Goal: Book appointment/travel/reservation

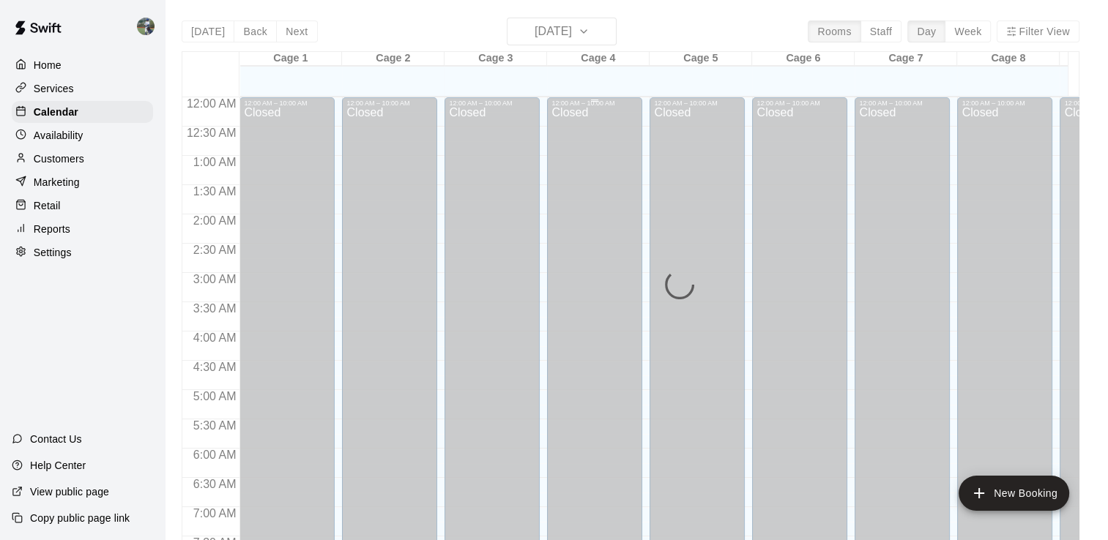
scroll to position [491, 0]
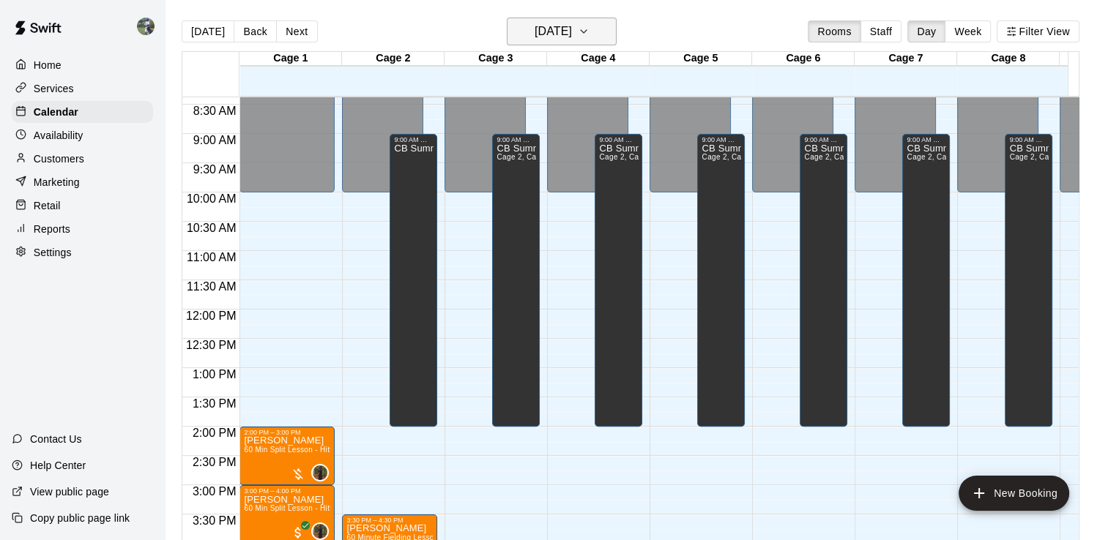
click at [590, 34] on icon "button" at bounding box center [584, 32] width 12 height 18
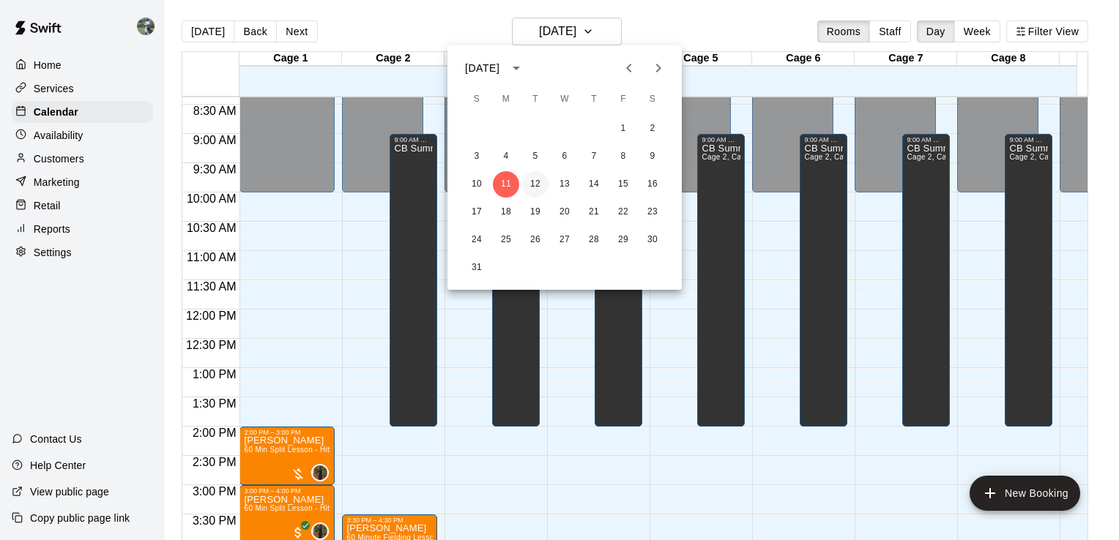
click at [529, 182] on button "12" at bounding box center [535, 184] width 26 height 26
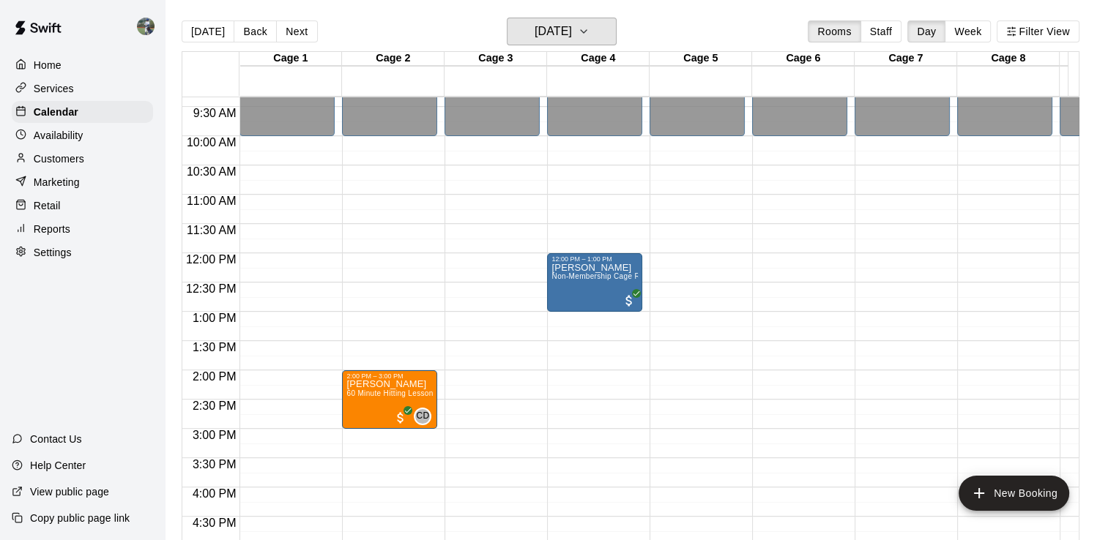
scroll to position [546, 0]
click at [587, 32] on icon "button" at bounding box center [584, 31] width 6 height 3
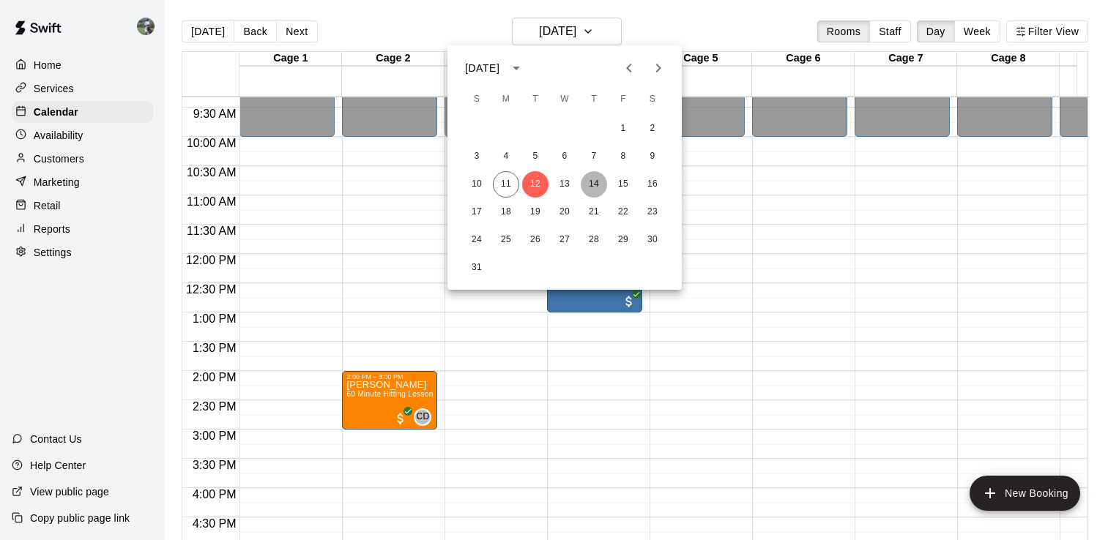
click at [591, 185] on button "14" at bounding box center [594, 184] width 26 height 26
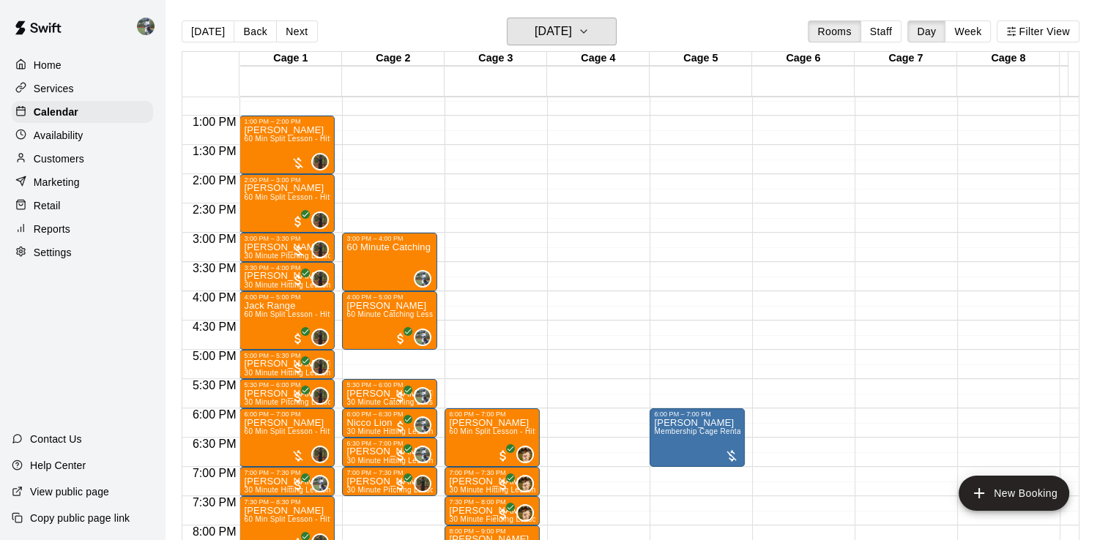
scroll to position [742, 0]
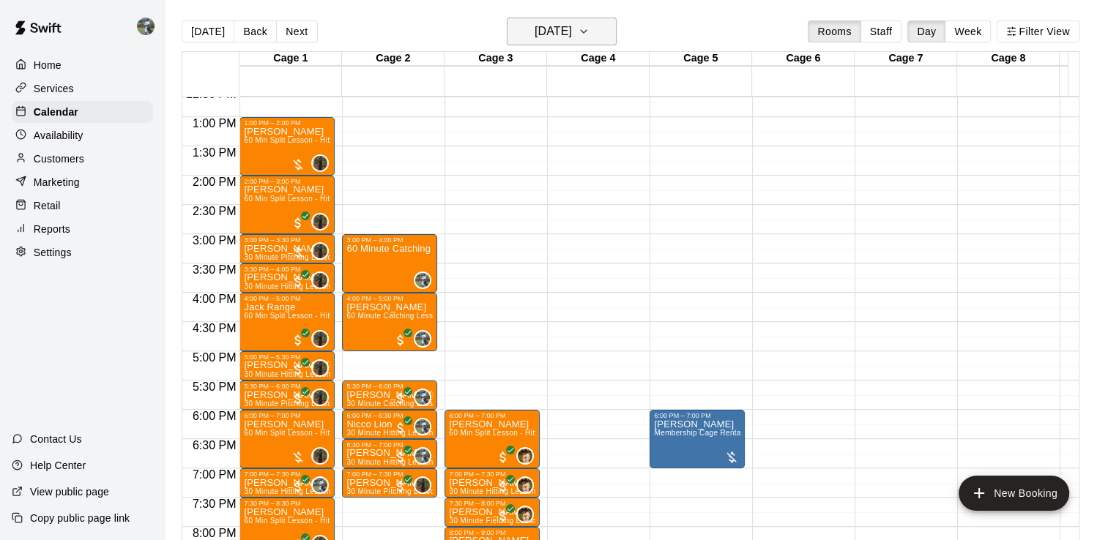
click at [572, 31] on h6 "[DATE]" at bounding box center [553, 31] width 37 height 21
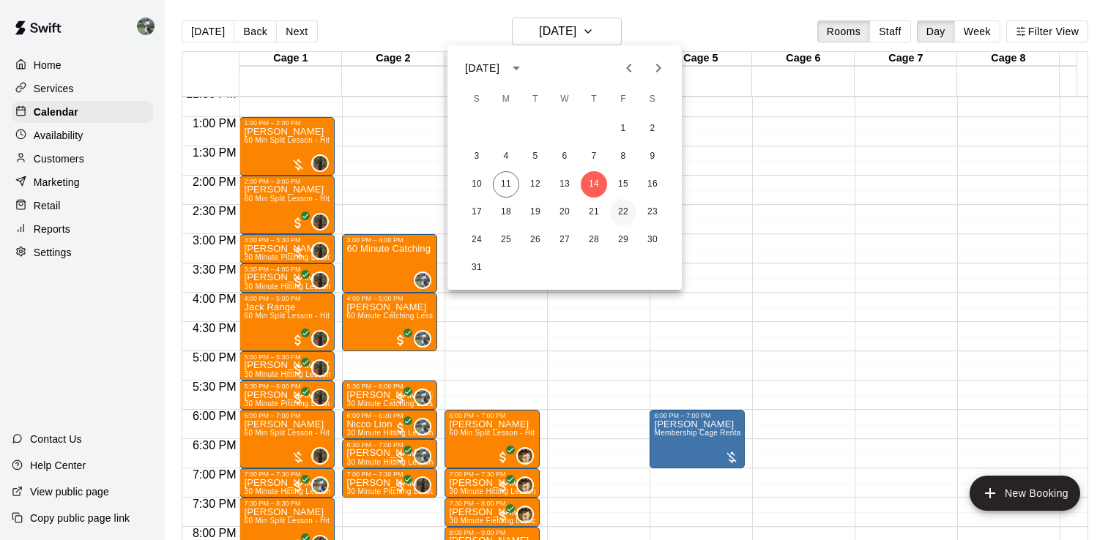
click at [622, 211] on button "22" at bounding box center [623, 212] width 26 height 26
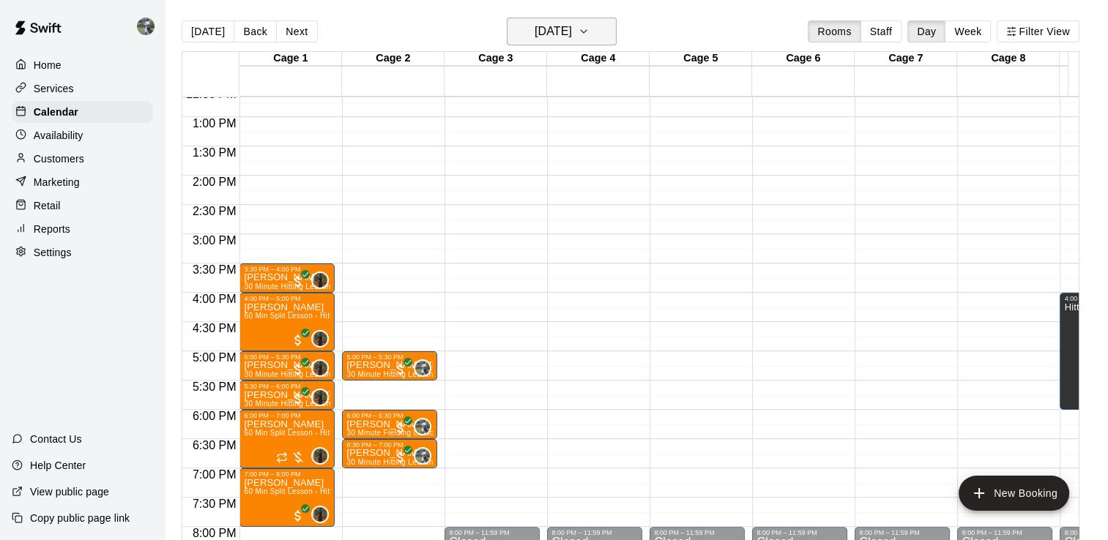
click at [590, 37] on icon "button" at bounding box center [584, 32] width 12 height 18
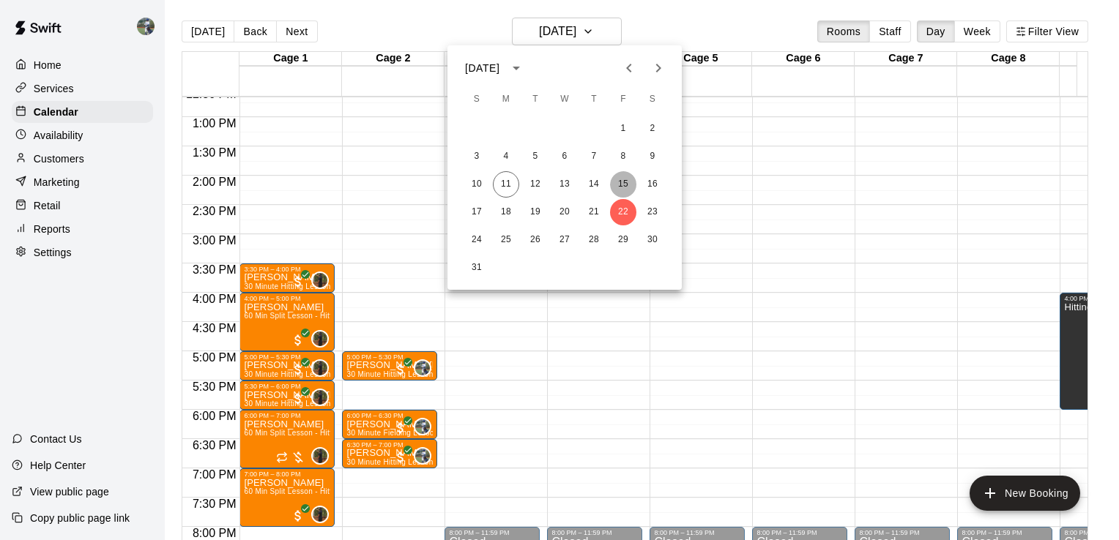
click at [624, 185] on button "15" at bounding box center [623, 184] width 26 height 26
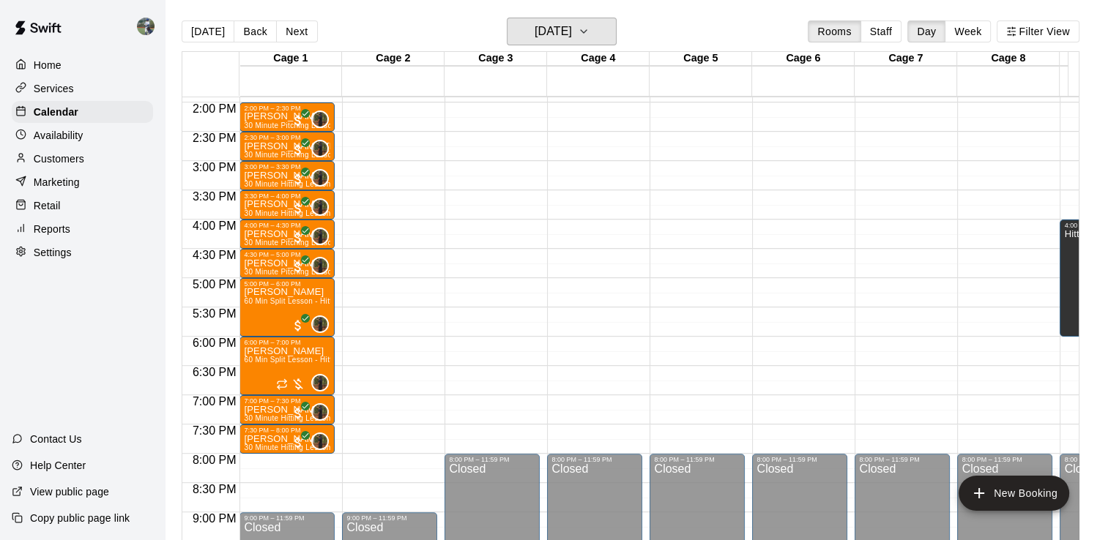
scroll to position [814, 0]
click at [590, 34] on icon "button" at bounding box center [584, 32] width 12 height 18
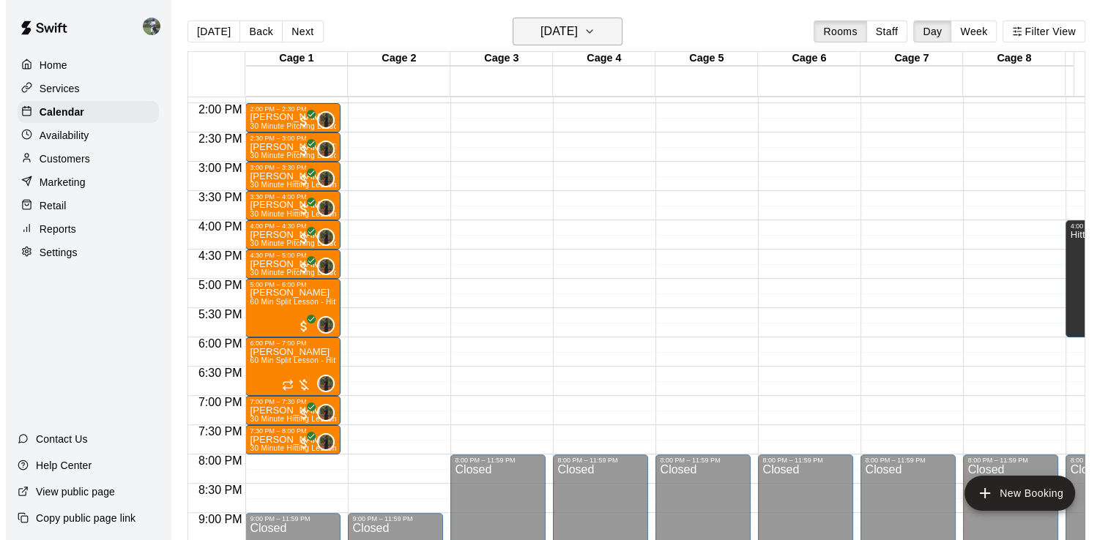
click button "22"
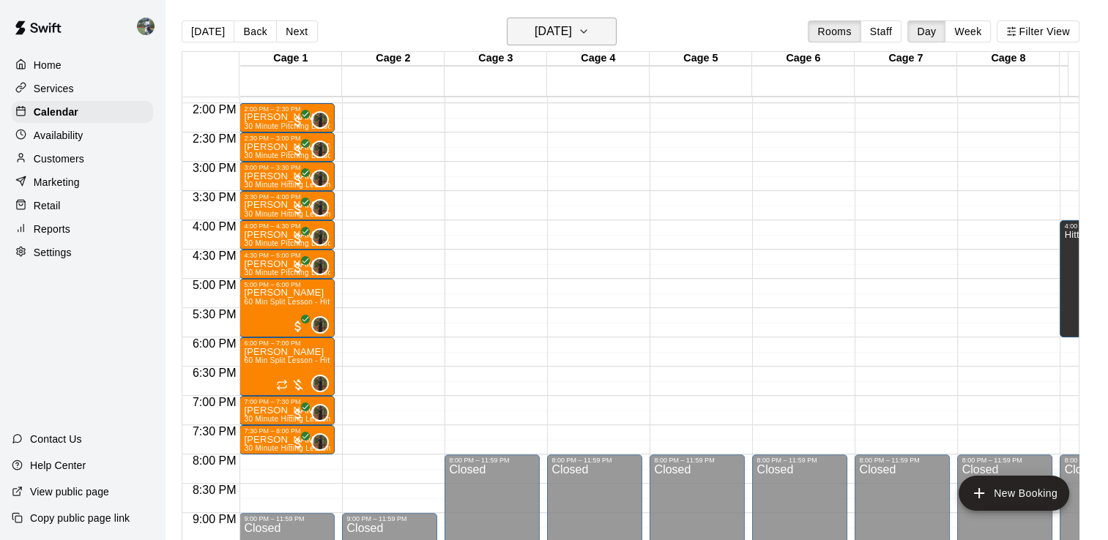
click at [572, 31] on h6 "[DATE]" at bounding box center [553, 31] width 37 height 21
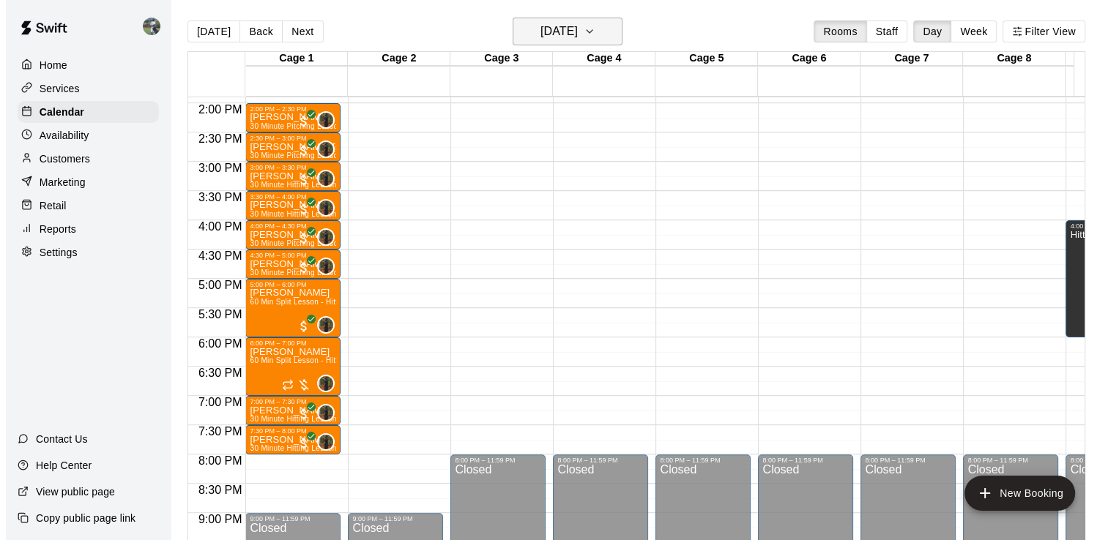
click button "29"
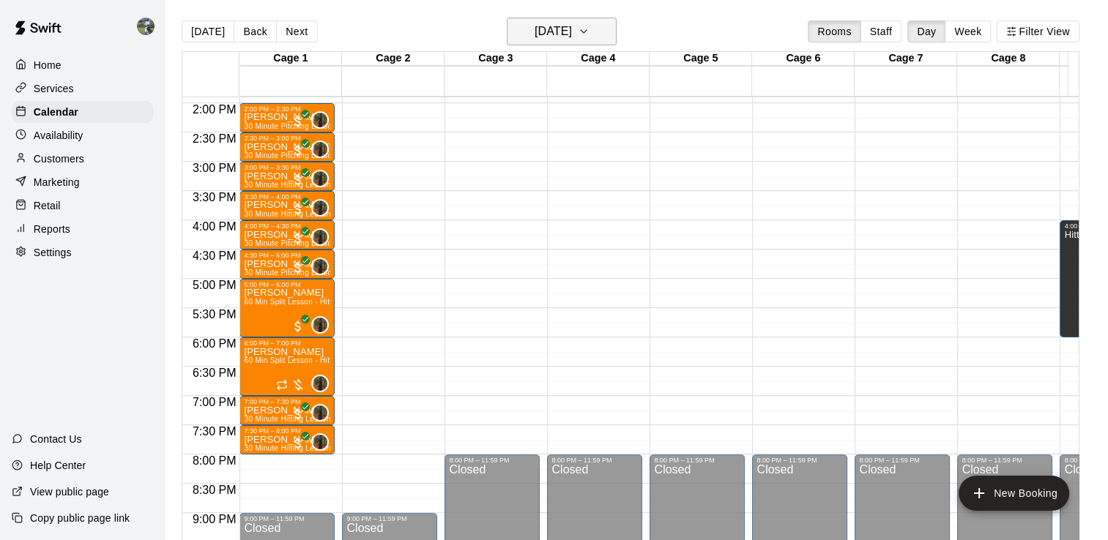
click at [590, 31] on icon "button" at bounding box center [584, 32] width 12 height 18
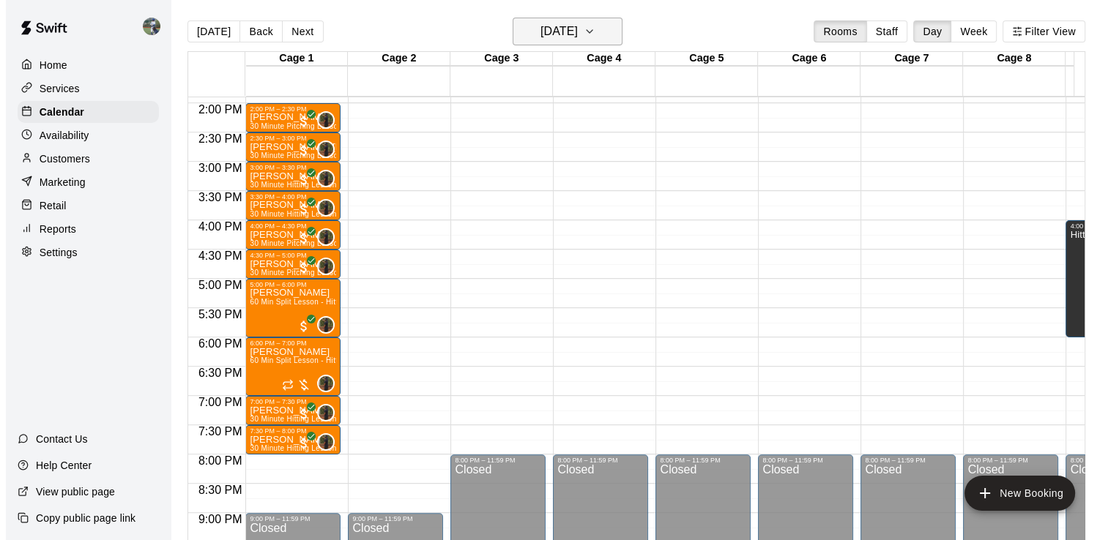
click button "22"
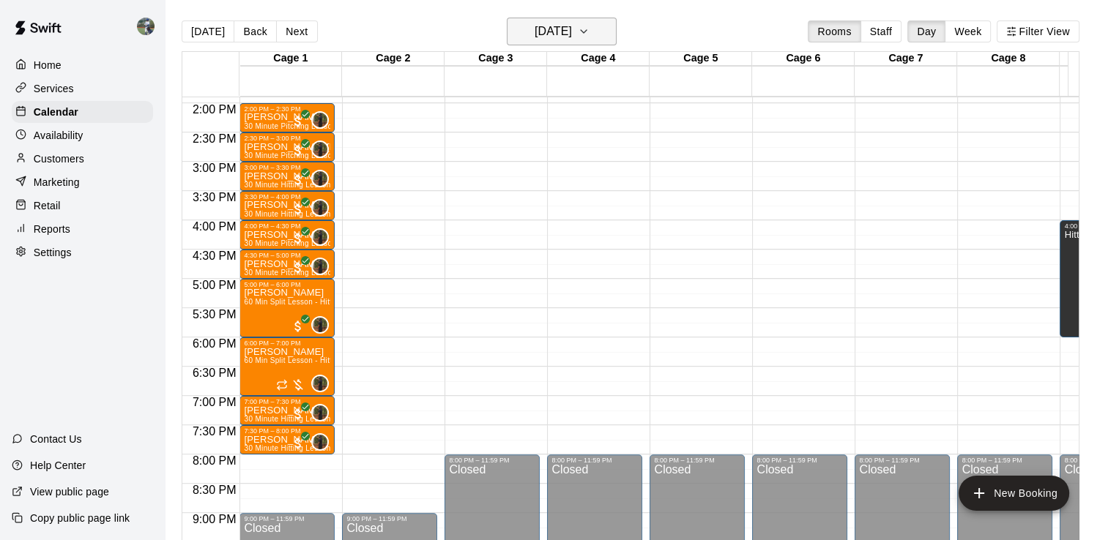
scroll to position [732, 0]
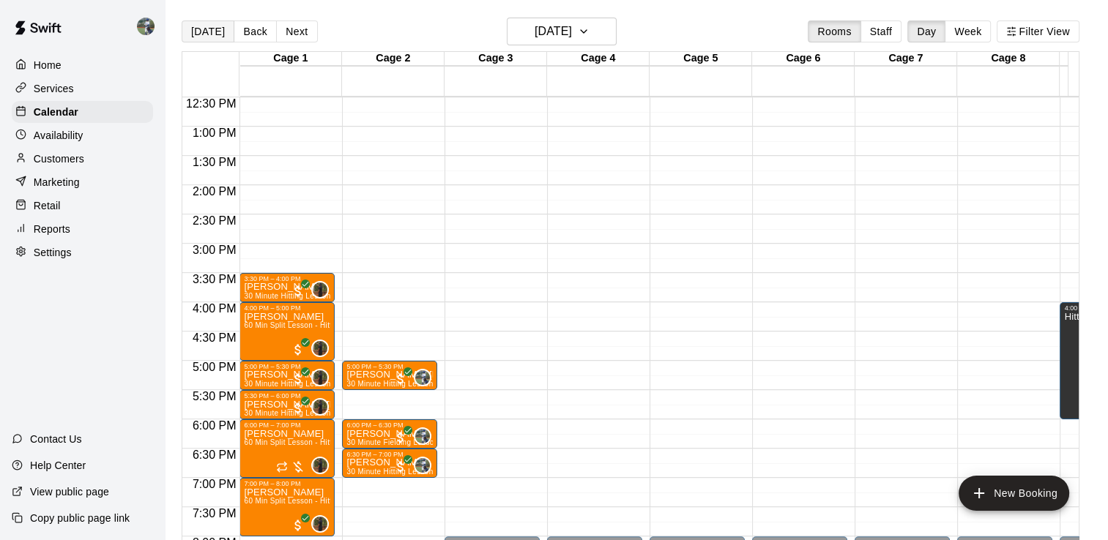
click at [195, 32] on button "[DATE]" at bounding box center [208, 32] width 53 height 22
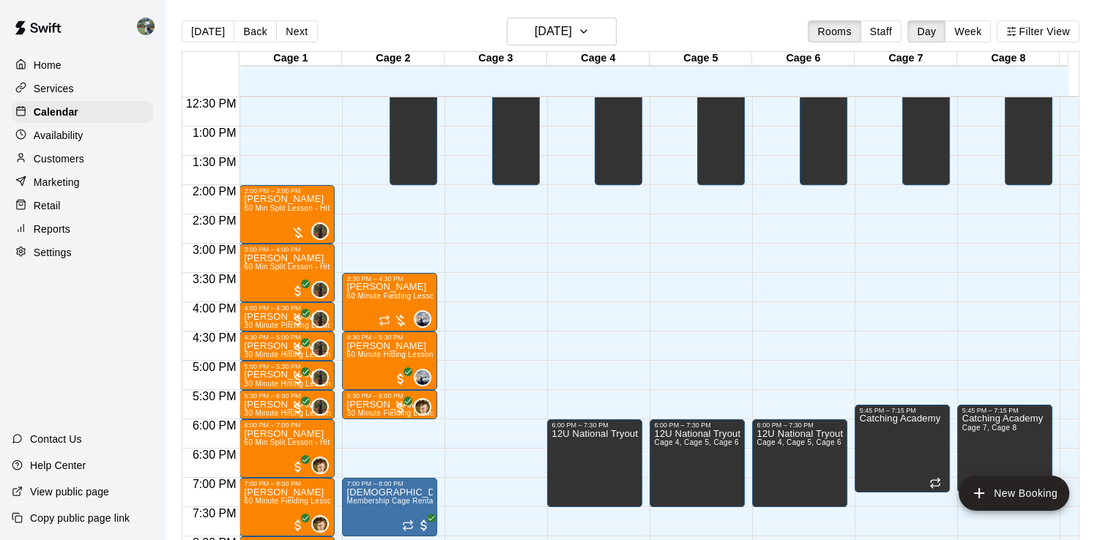
scroll to position [762, 0]
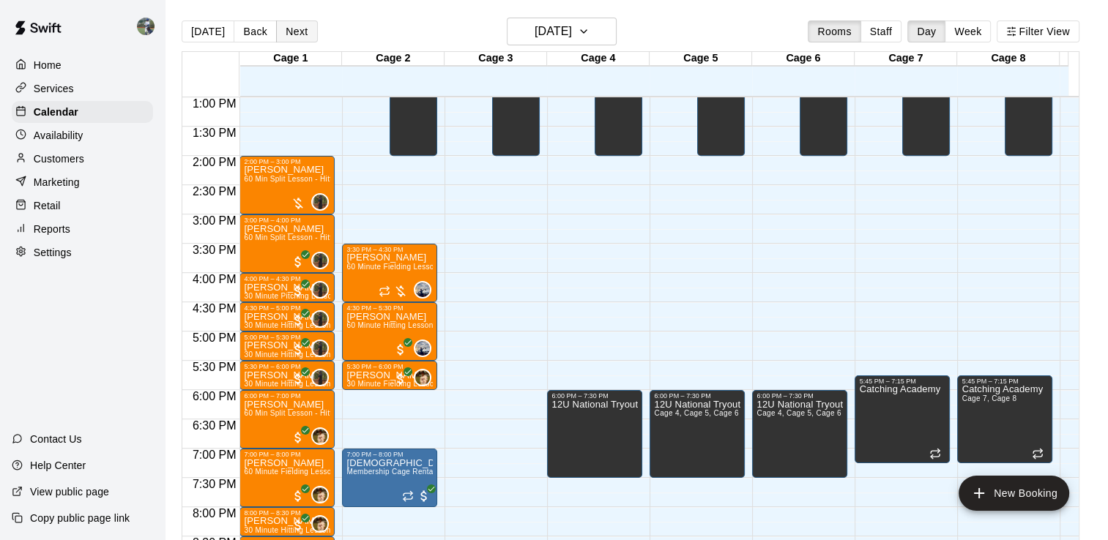
click at [281, 31] on button "Next" at bounding box center [296, 32] width 41 height 22
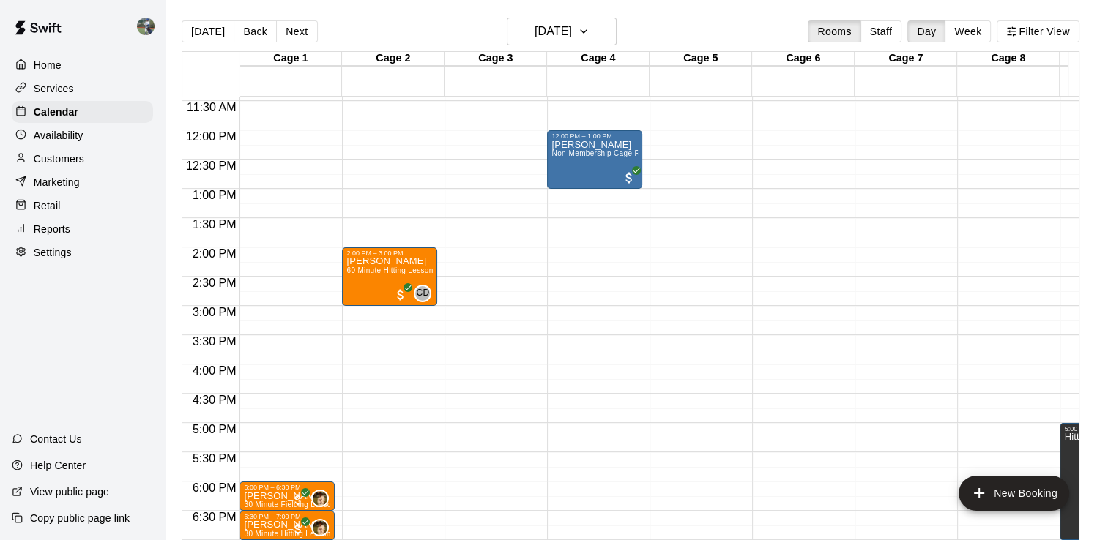
scroll to position [601, 0]
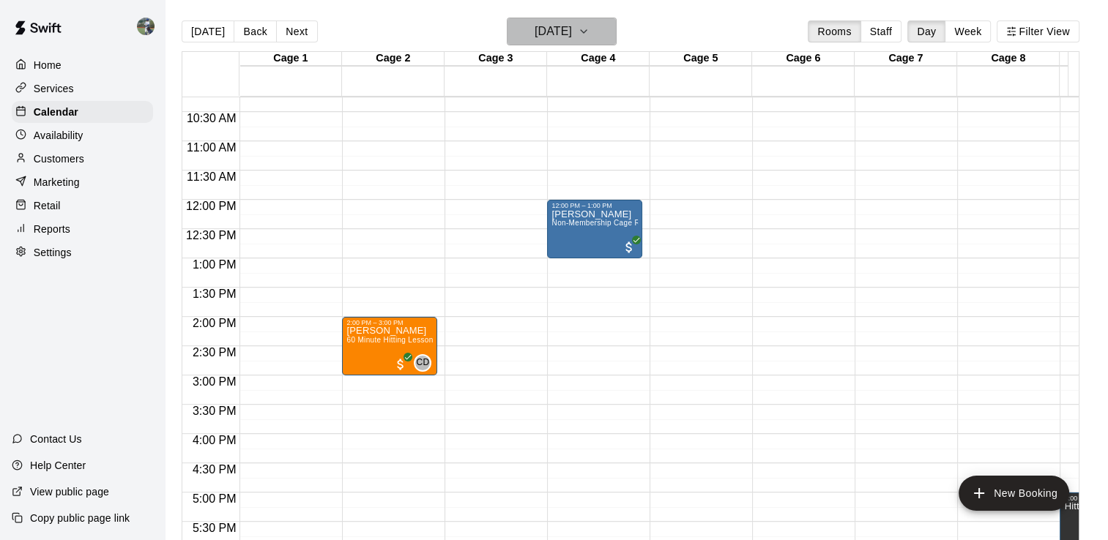
click at [590, 32] on icon "button" at bounding box center [584, 32] width 12 height 18
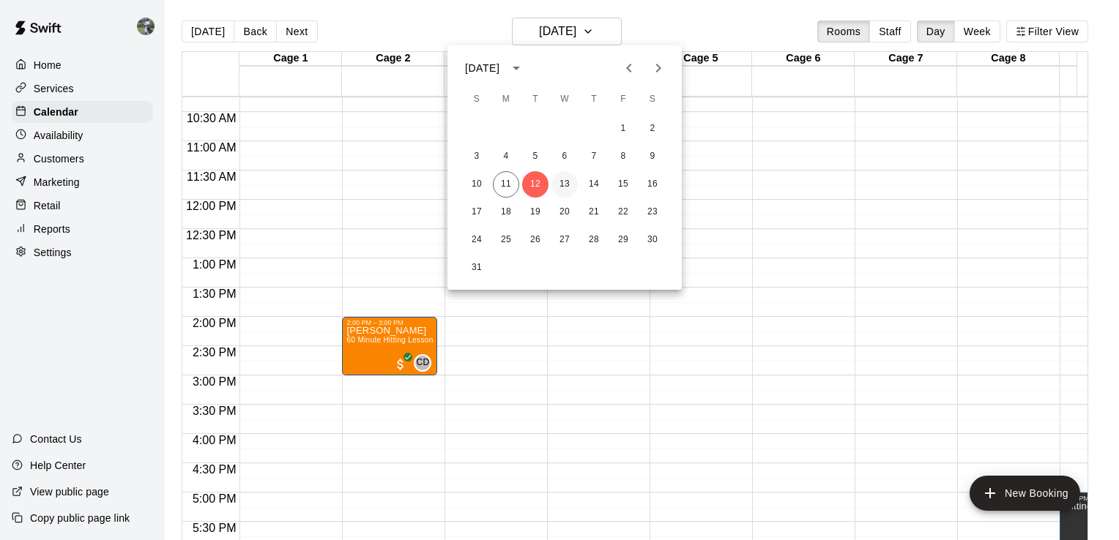
click at [565, 187] on button "13" at bounding box center [564, 184] width 26 height 26
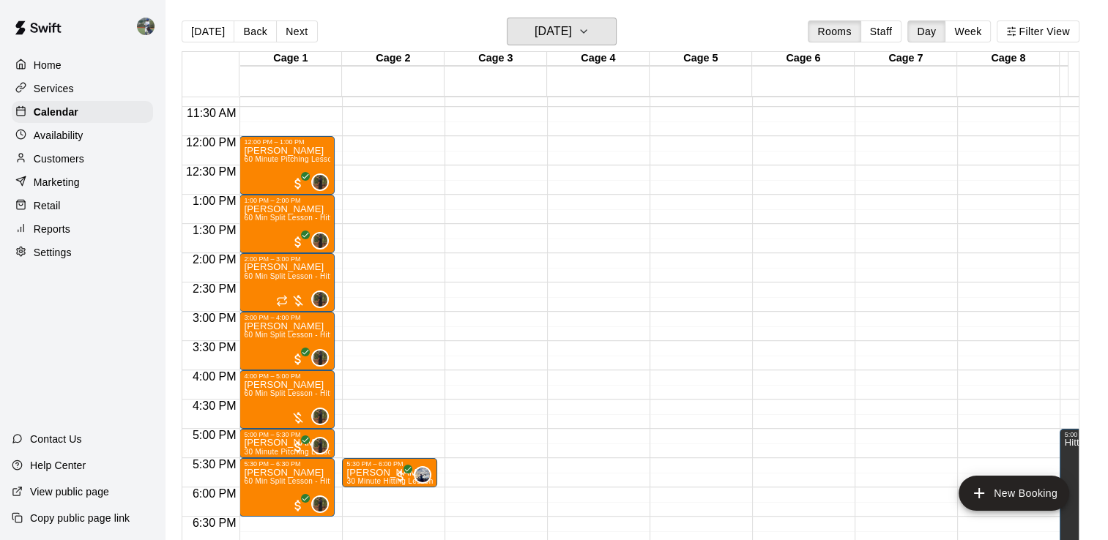
scroll to position [665, 0]
click at [590, 32] on icon "button" at bounding box center [584, 32] width 12 height 18
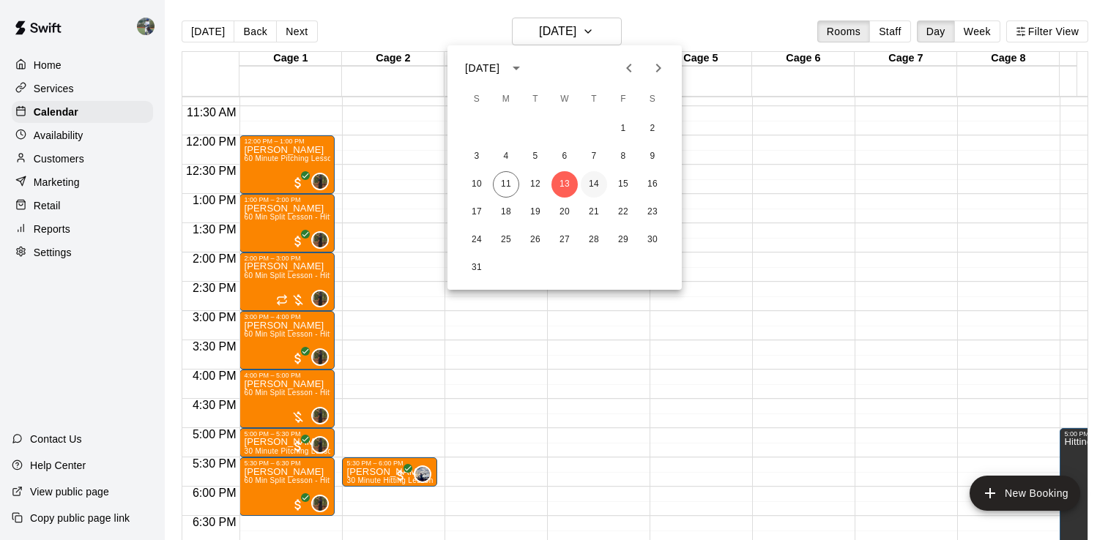
click at [595, 180] on button "14" at bounding box center [594, 184] width 26 height 26
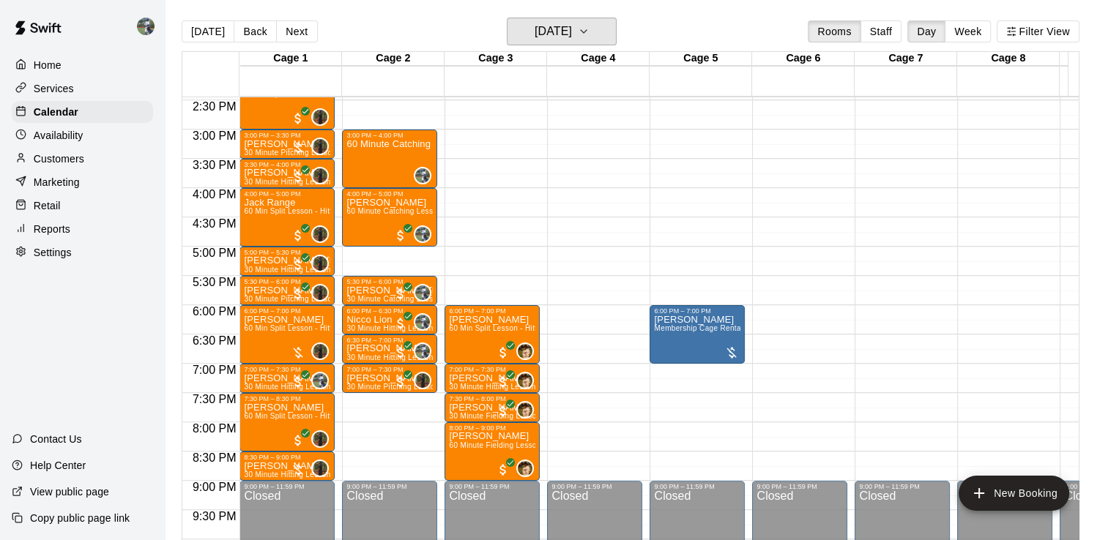
scroll to position [847, 0]
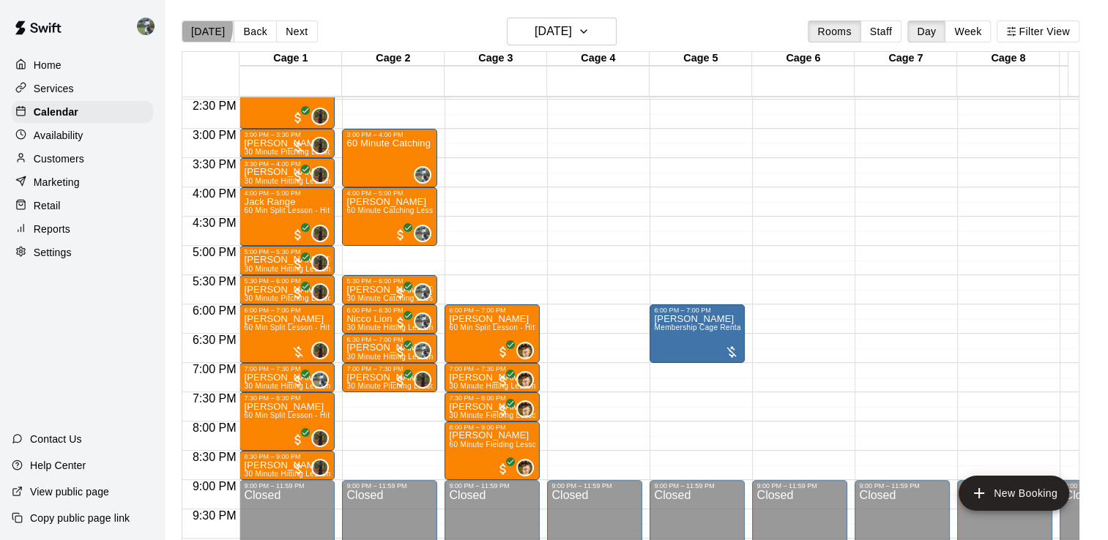
click at [190, 26] on button "[DATE]" at bounding box center [208, 32] width 53 height 22
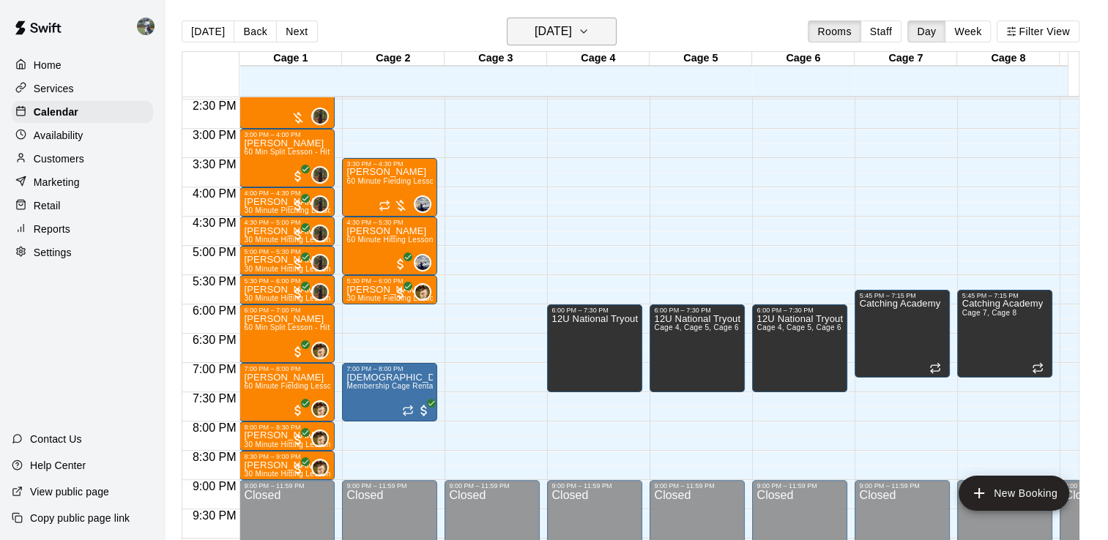
click at [587, 31] on icon "button" at bounding box center [584, 31] width 6 height 3
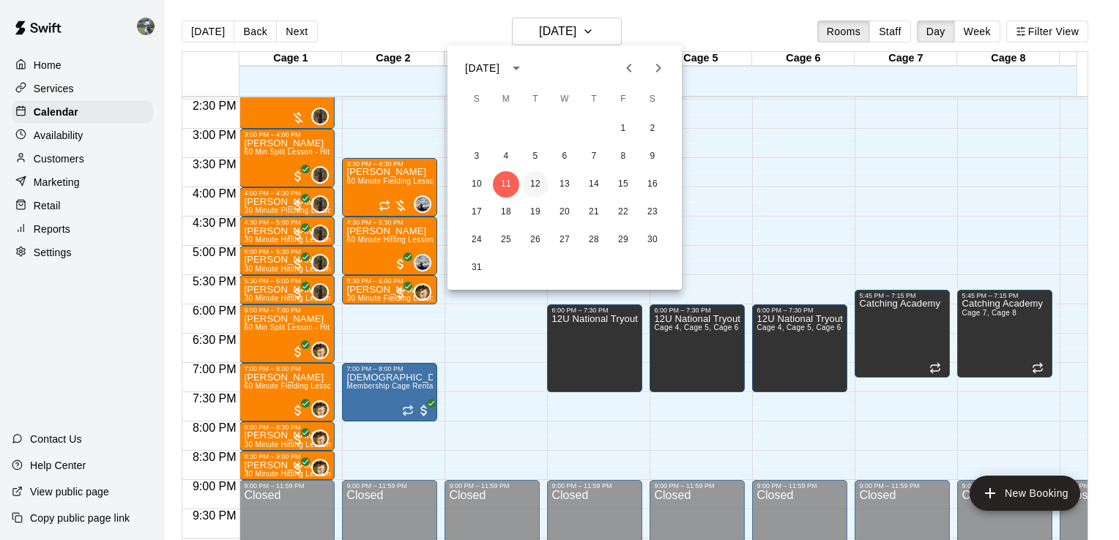
click at [533, 183] on button "12" at bounding box center [535, 184] width 26 height 26
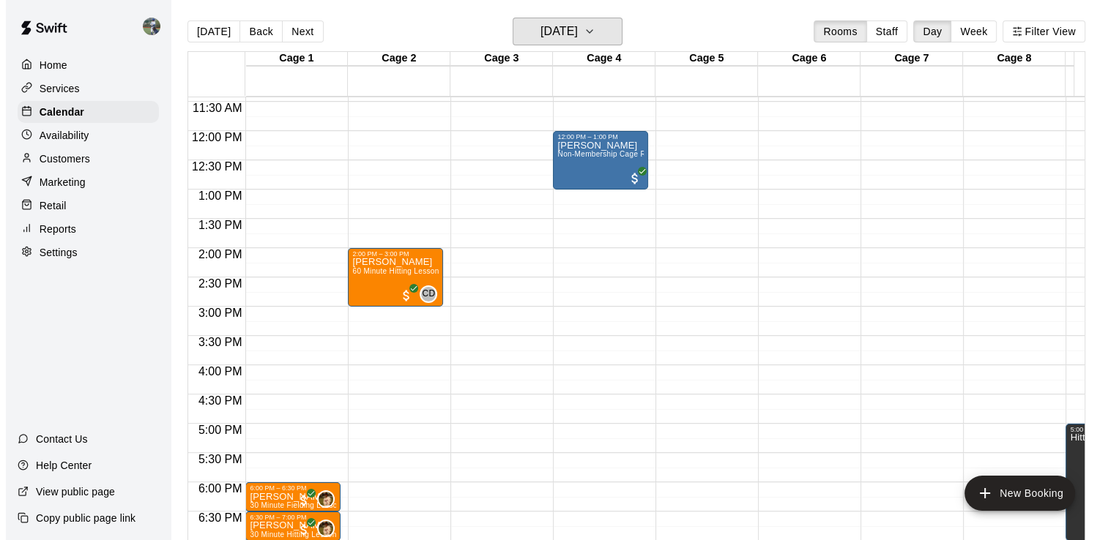
scroll to position [669, 0]
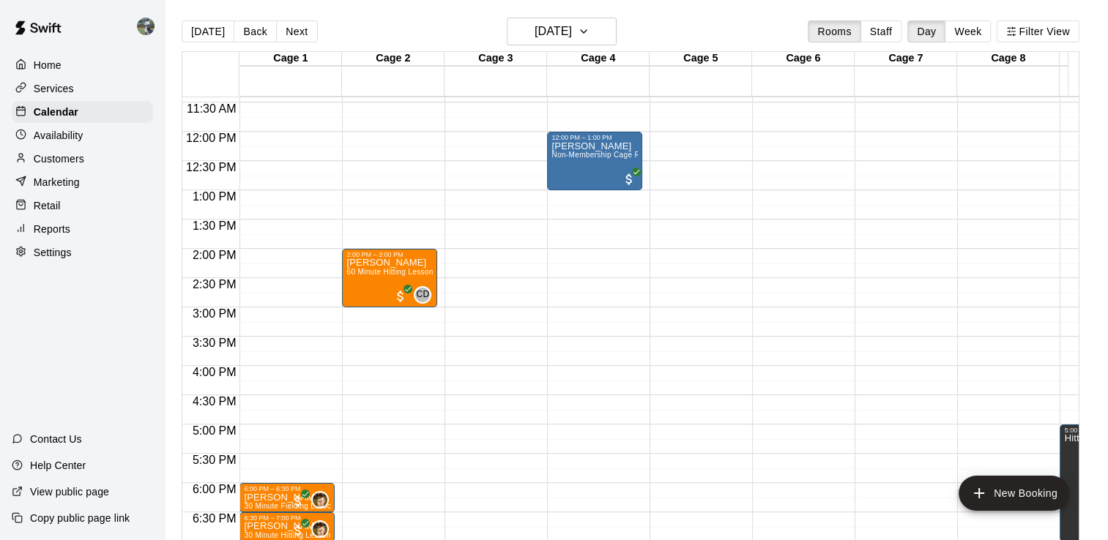
click at [482, 281] on div "12:00 AM – 10:00 AM Closed 9:00 PM – 11:59 PM Closed" at bounding box center [492, 132] width 95 height 1406
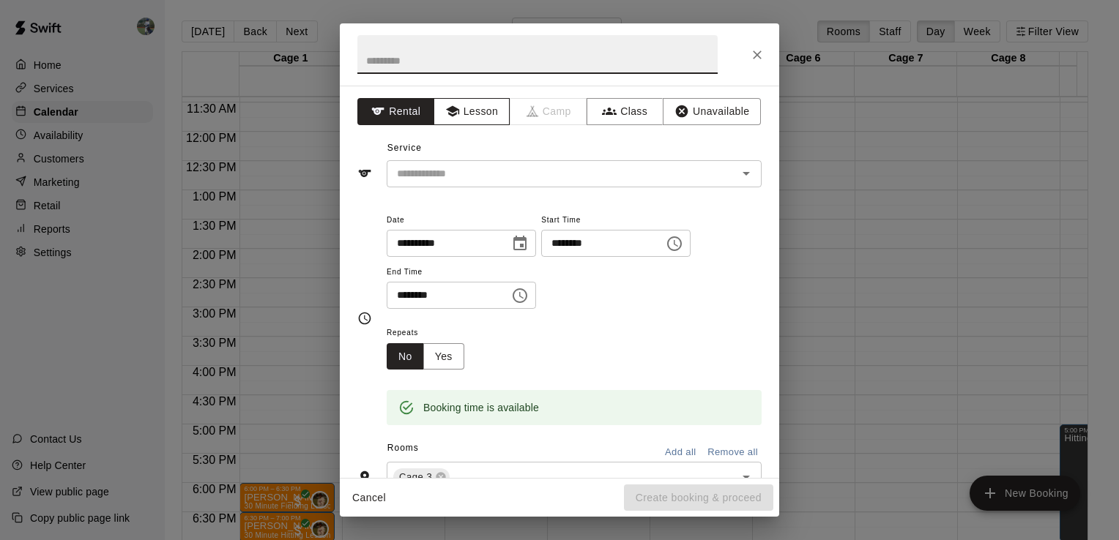
click at [441, 103] on button "Lesson" at bounding box center [472, 111] width 77 height 27
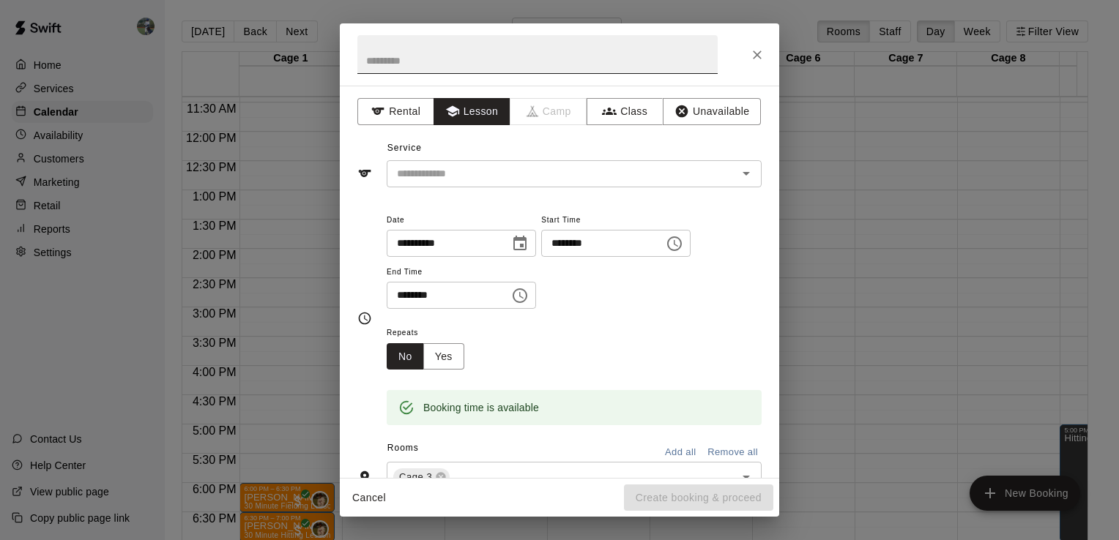
click at [443, 63] on input "text" at bounding box center [537, 54] width 360 height 39
click at [535, 170] on input "text" at bounding box center [552, 174] width 323 height 18
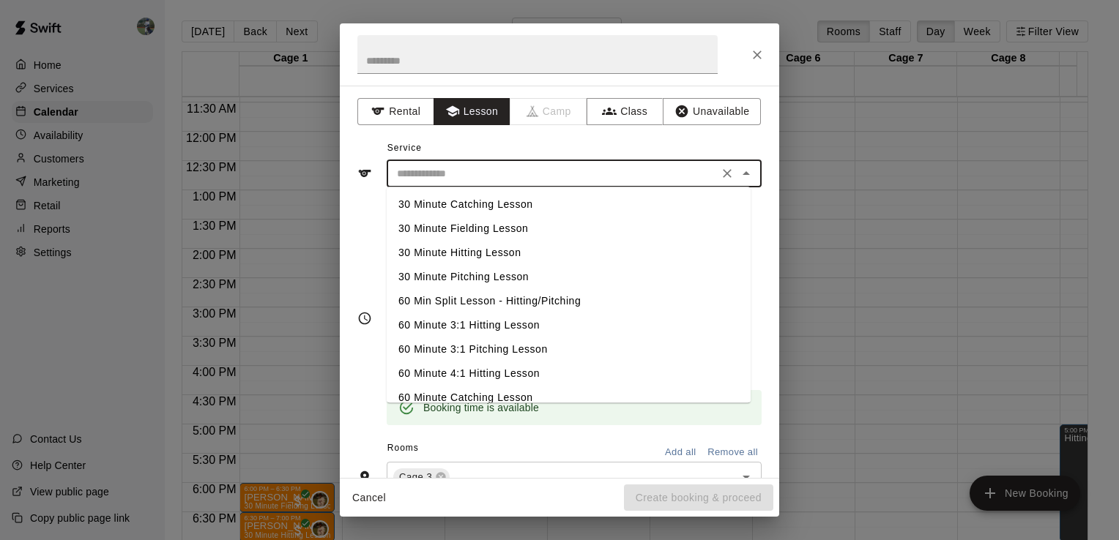
click at [478, 206] on li "30 Minute Catching Lesson" at bounding box center [569, 205] width 364 height 24
type input "**********"
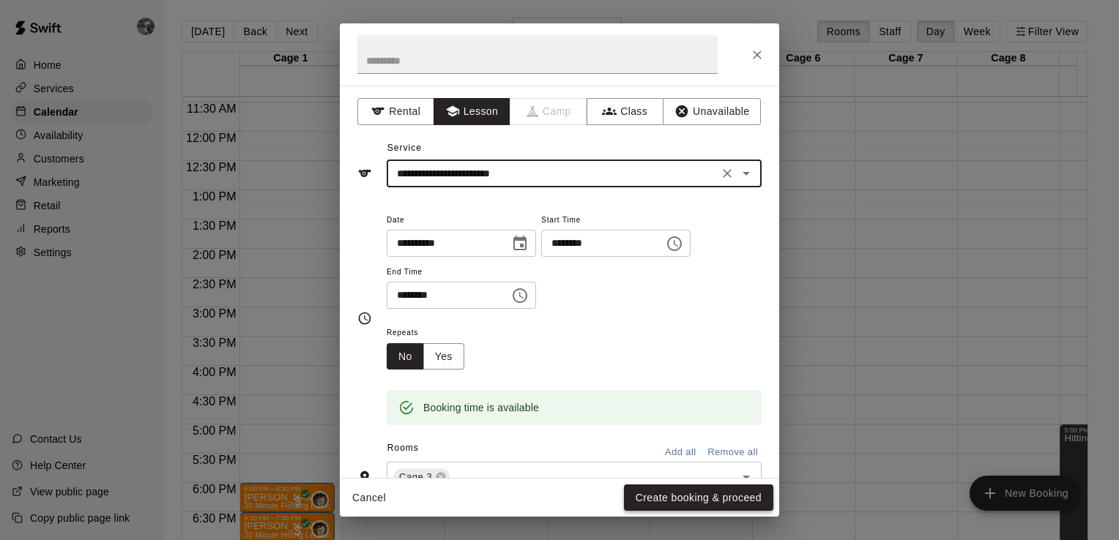
click at [691, 502] on button "Create booking & proceed" at bounding box center [698, 498] width 149 height 27
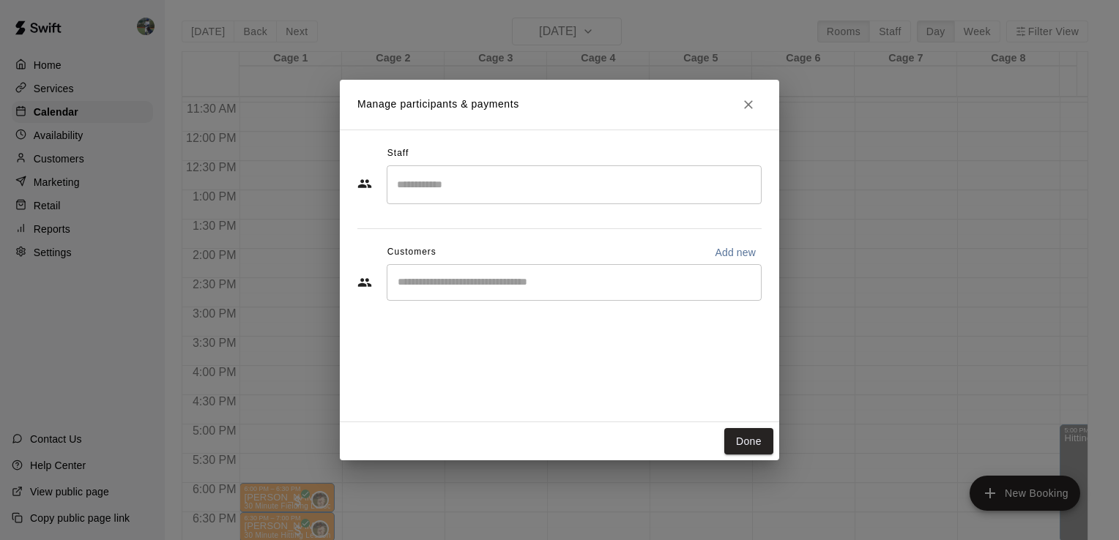
click at [464, 194] on input "Search staff" at bounding box center [574, 185] width 362 height 26
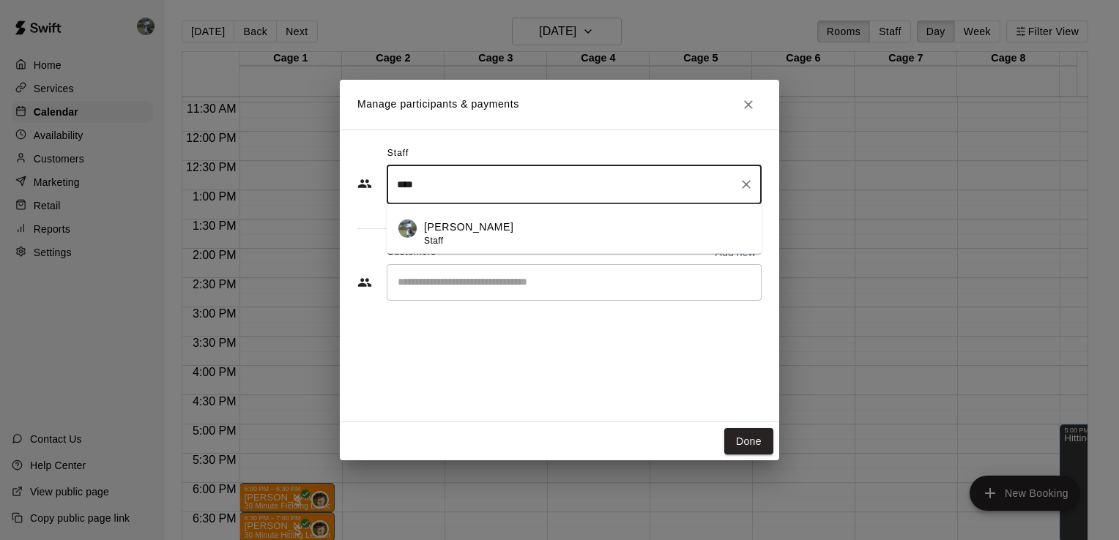
click at [451, 242] on div "[PERSON_NAME] Staff" at bounding box center [468, 234] width 89 height 29
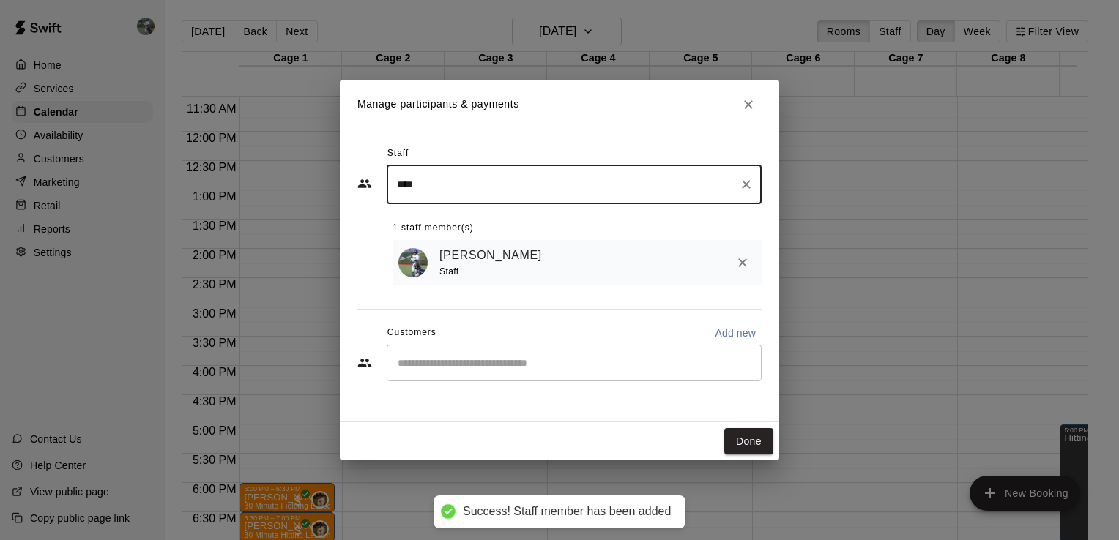
type input "****"
click at [507, 289] on div "Staff **** ​ 1 staff member(s) [PERSON_NAME] Staff Customers Add new ​" at bounding box center [559, 269] width 404 height 254
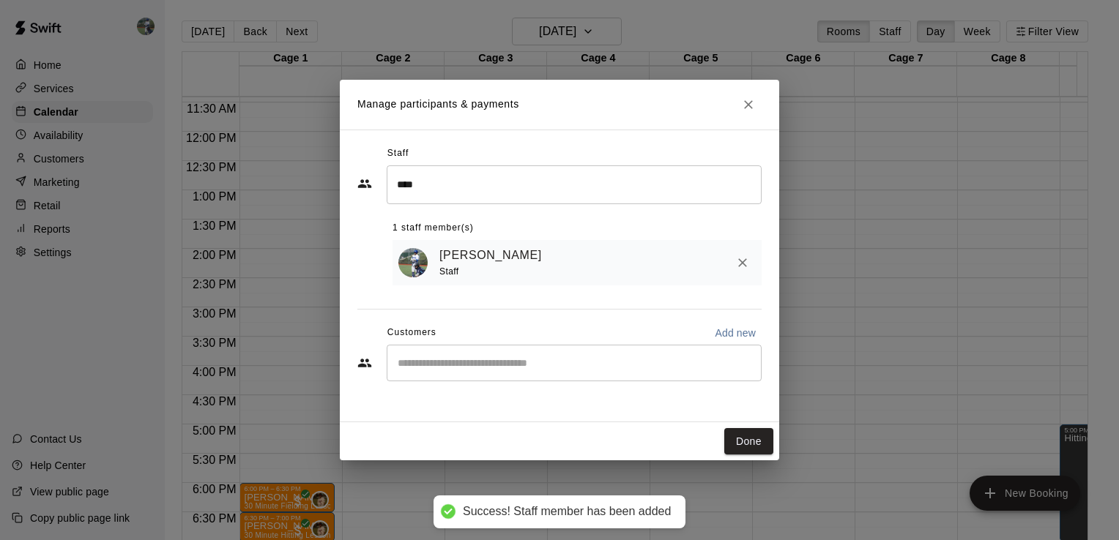
click at [493, 356] on div "​" at bounding box center [574, 363] width 375 height 37
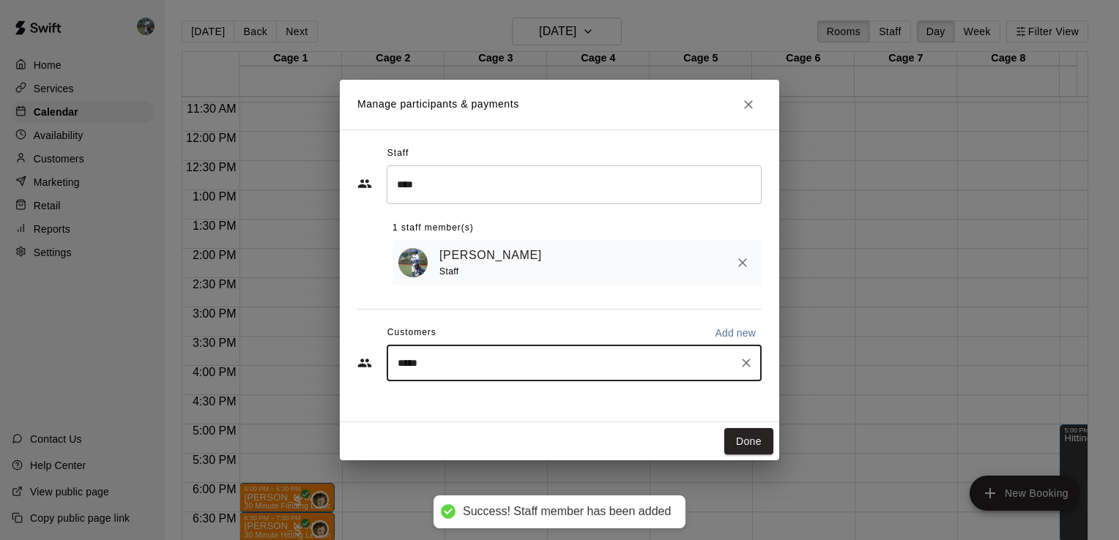
type input "******"
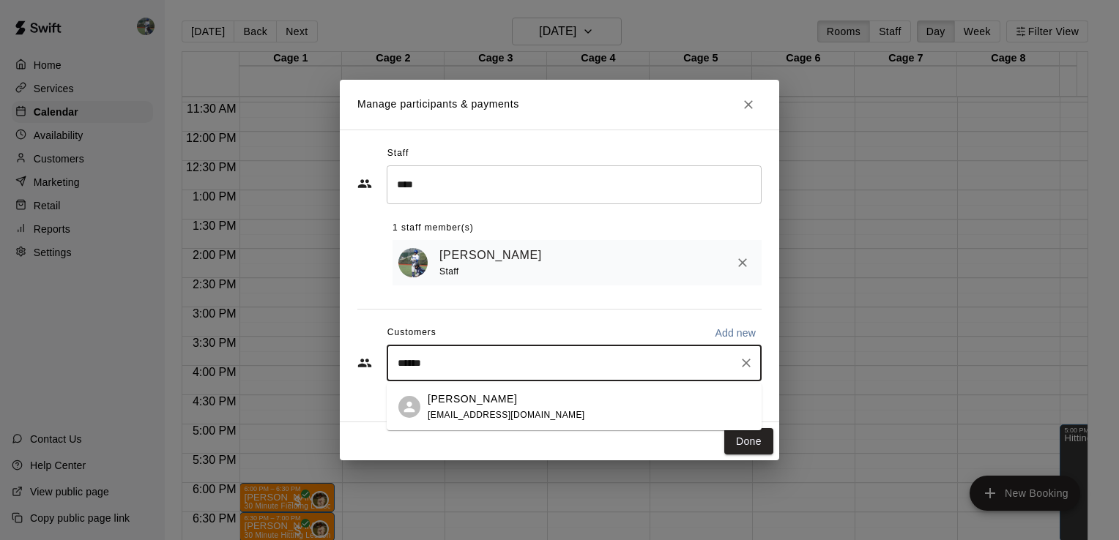
click at [433, 401] on p "[PERSON_NAME]" at bounding box center [472, 399] width 89 height 15
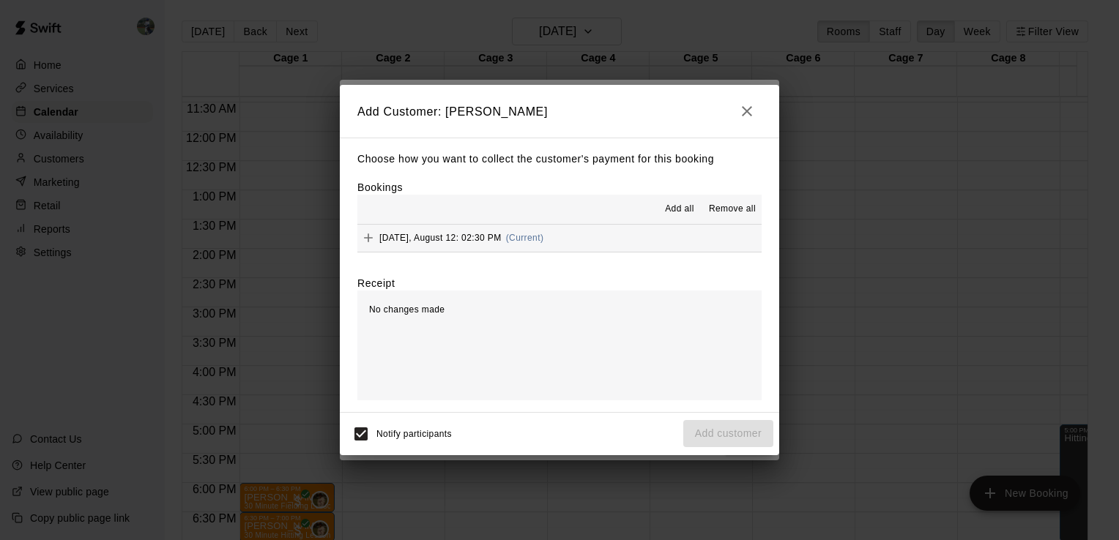
click at [447, 242] on span "[DATE], August 12: 02:30 PM" at bounding box center [440, 238] width 122 height 10
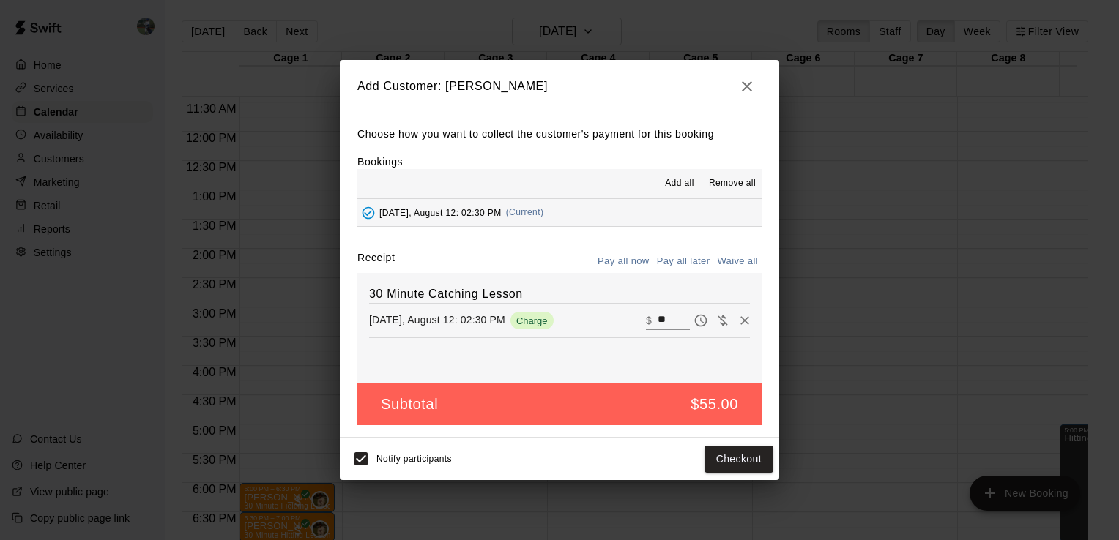
click at [683, 256] on button "Pay all later" at bounding box center [683, 261] width 61 height 23
click at [718, 459] on button "Add customer" at bounding box center [728, 459] width 90 height 27
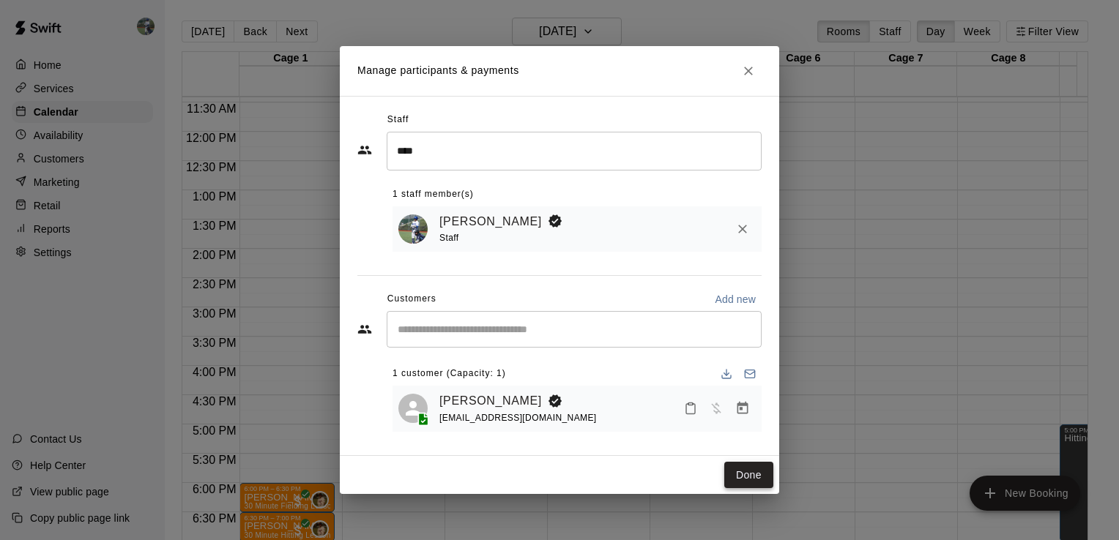
click at [735, 468] on button "Done" at bounding box center [748, 475] width 49 height 27
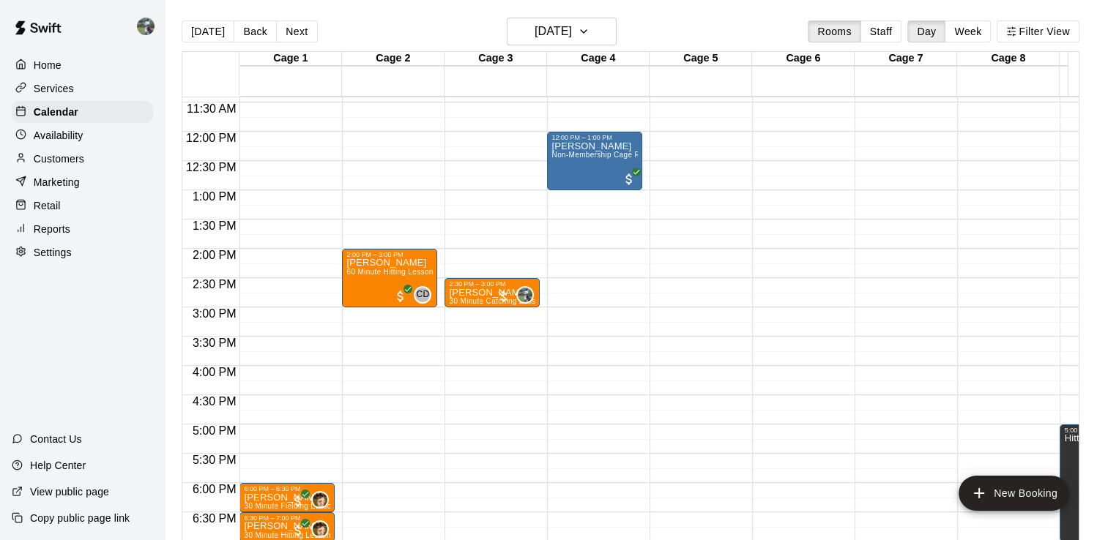
click at [477, 400] on div "12:00 AM – 10:00 AM Closed 2:30 PM – 3:00 PM [PERSON_NAME] 30 Minute Catching L…" at bounding box center [492, 132] width 95 height 1406
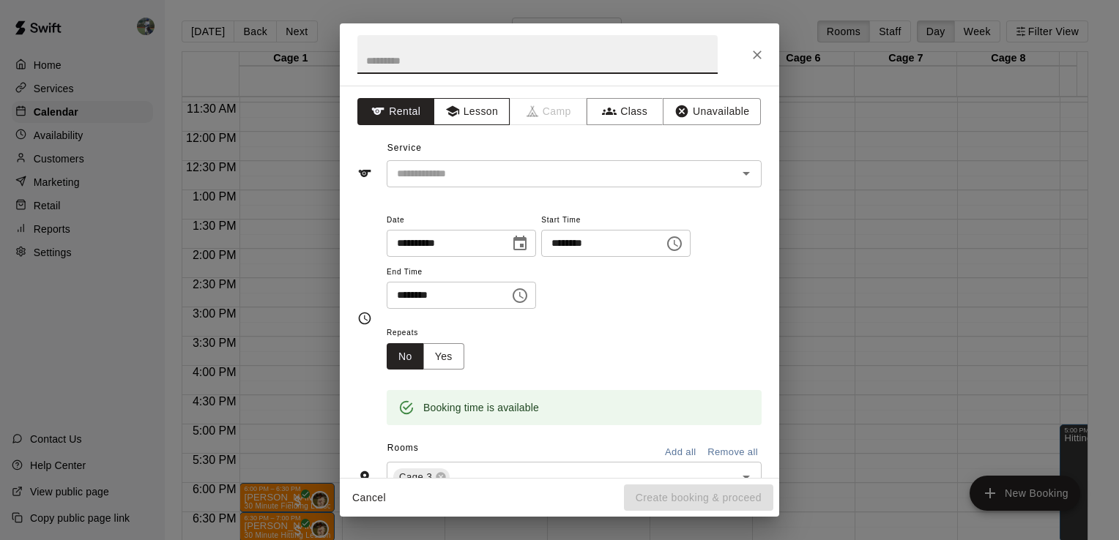
click at [473, 109] on button "Lesson" at bounding box center [472, 111] width 77 height 27
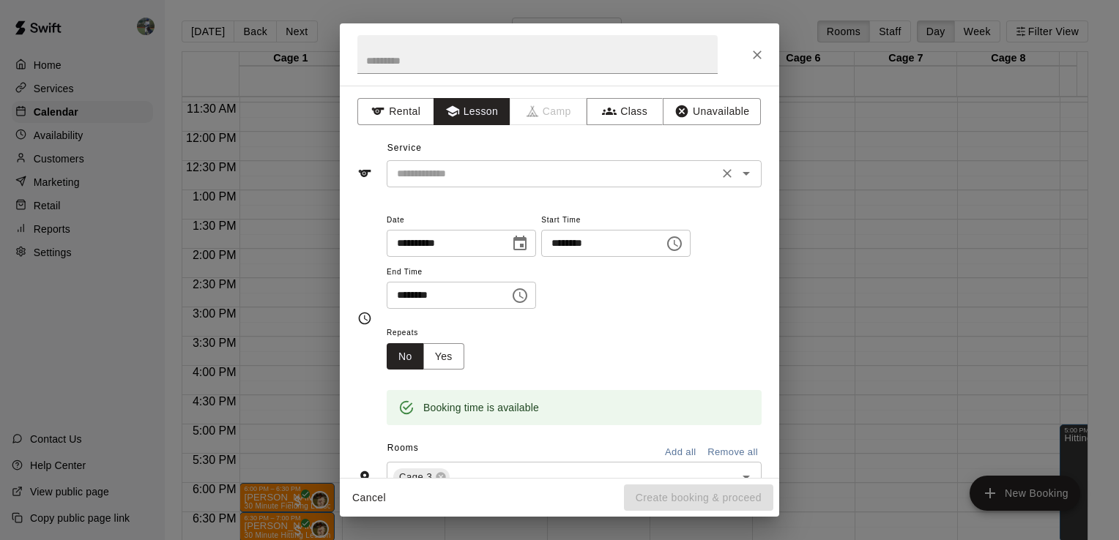
click at [521, 186] on div "​" at bounding box center [574, 173] width 375 height 27
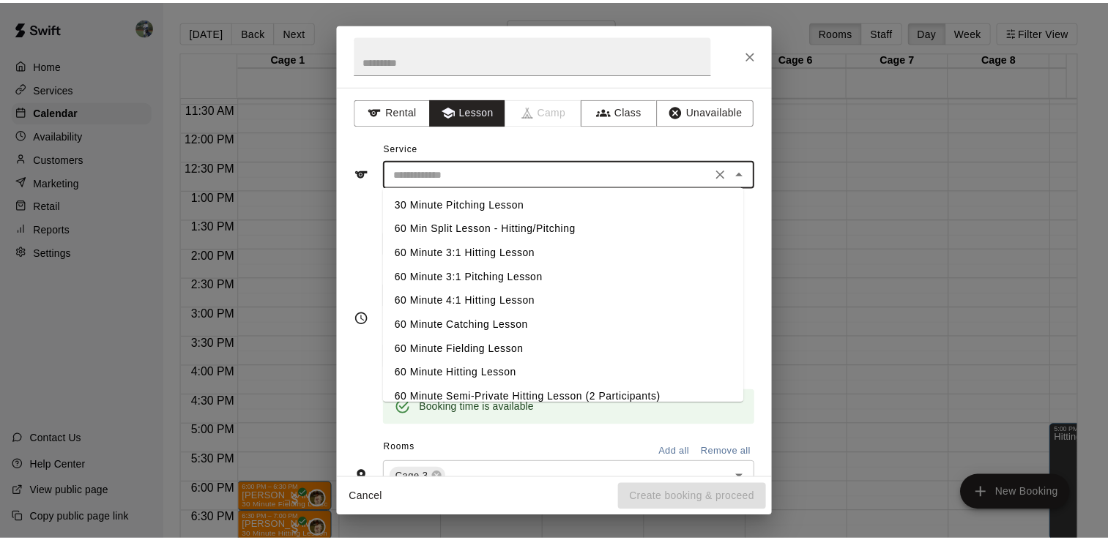
scroll to position [76, 0]
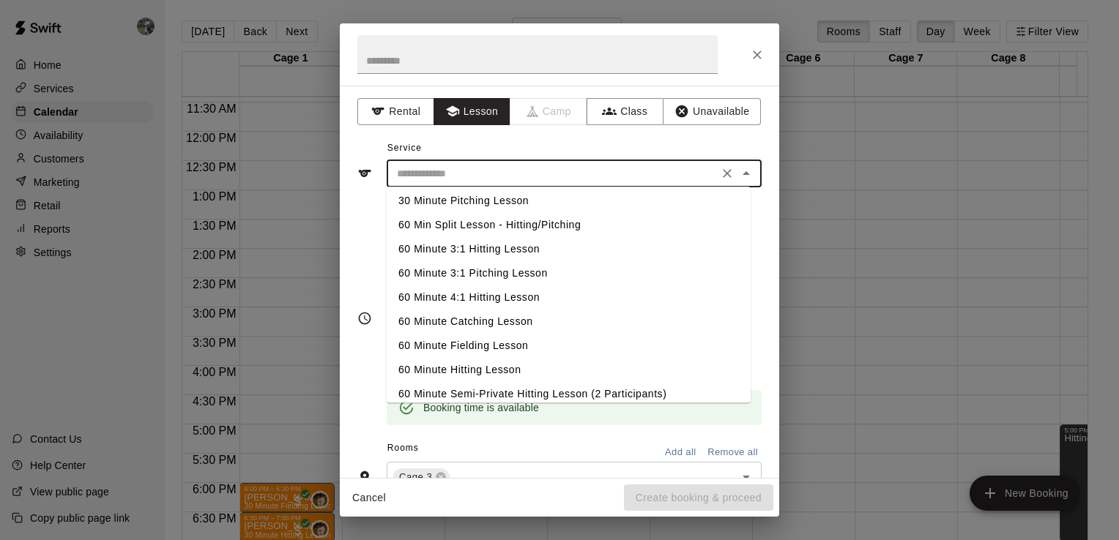
click at [458, 370] on li "60 Minute Hitting Lesson" at bounding box center [569, 370] width 364 height 24
type input "**********"
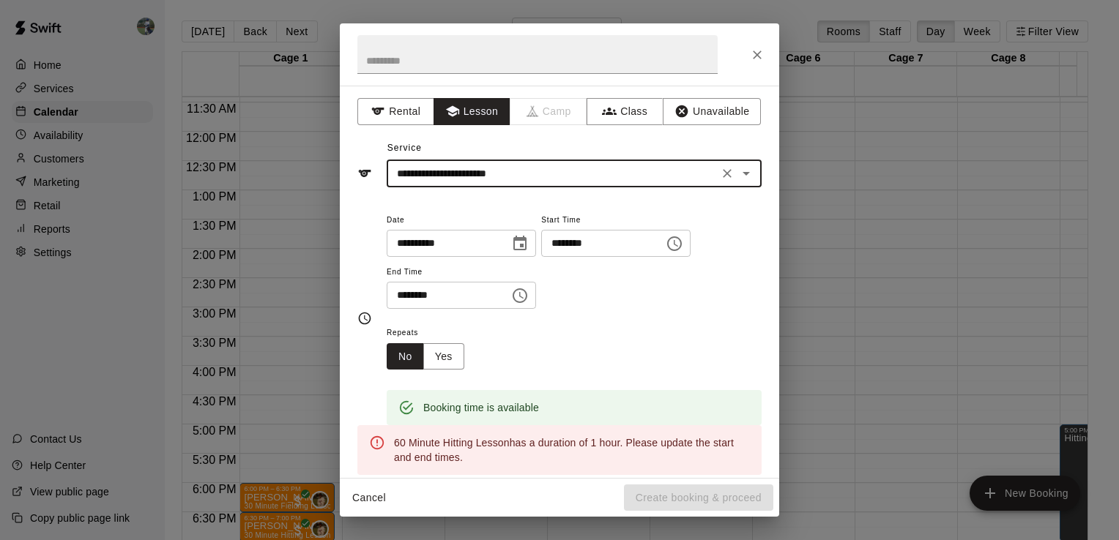
click at [413, 291] on input "********" at bounding box center [443, 295] width 113 height 27
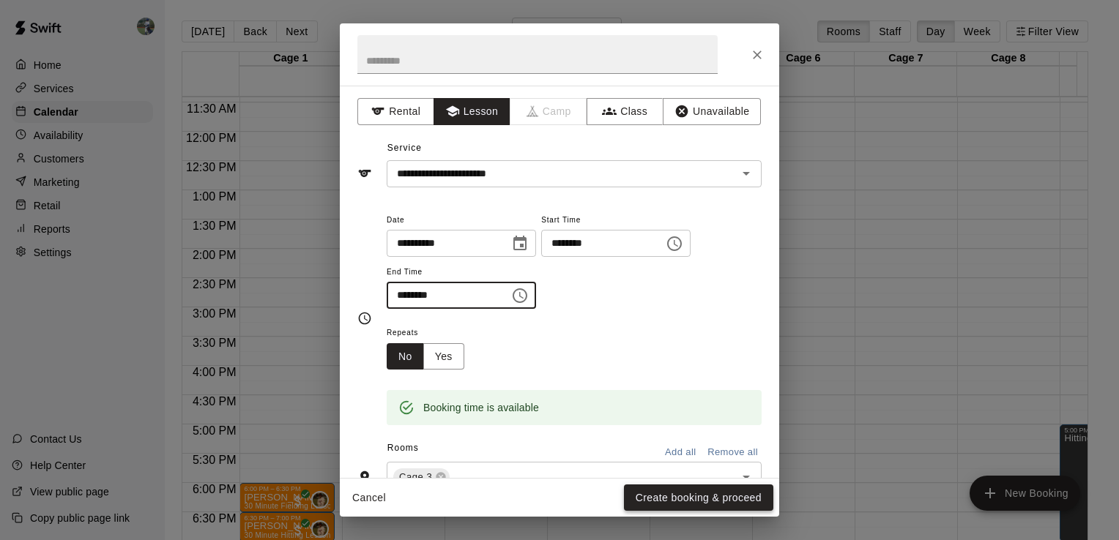
type input "********"
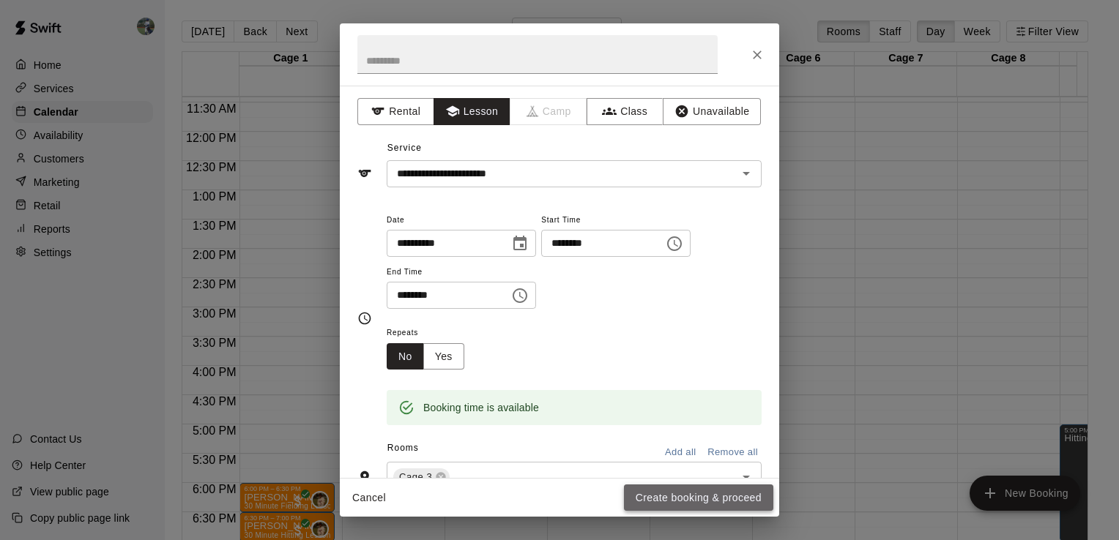
click at [702, 494] on button "Create booking & proceed" at bounding box center [698, 498] width 149 height 27
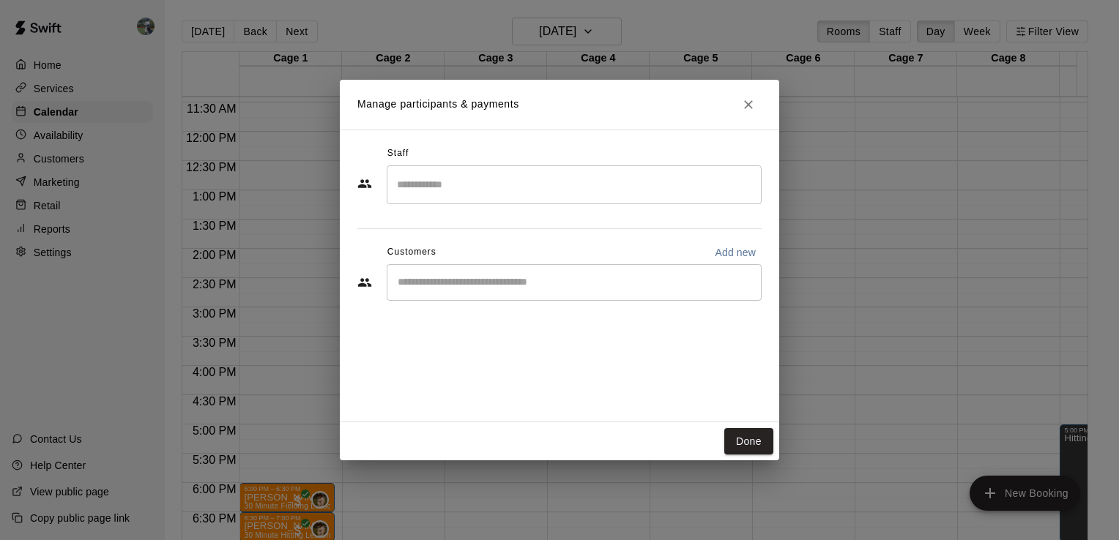
click at [441, 190] on input "Search staff" at bounding box center [574, 185] width 362 height 26
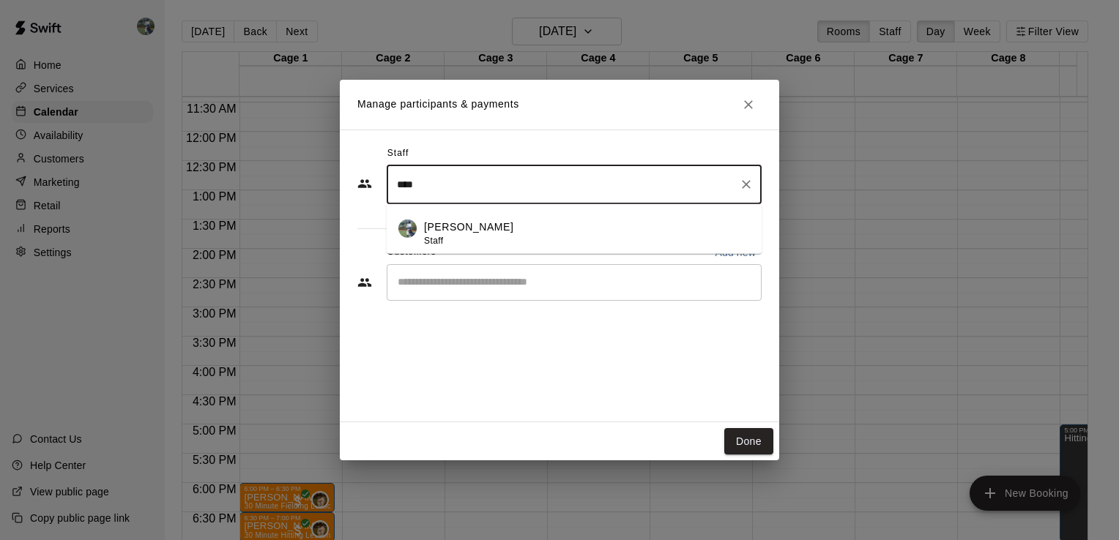
click at [454, 237] on div "[PERSON_NAME] Staff" at bounding box center [468, 234] width 89 height 29
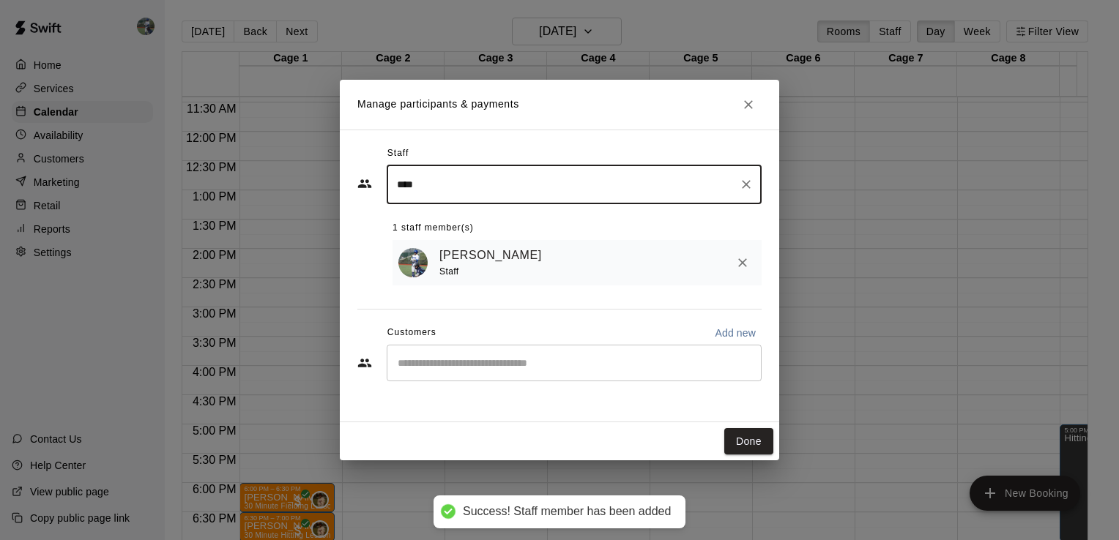
type input "****"
click at [501, 371] on input "Start typing to search customers..." at bounding box center [574, 363] width 362 height 15
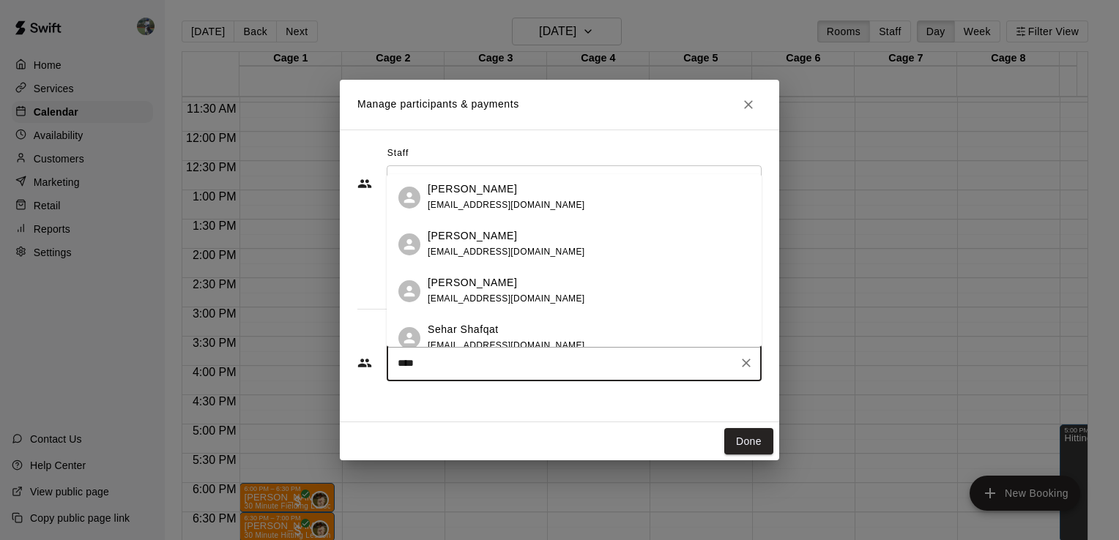
type input "*****"
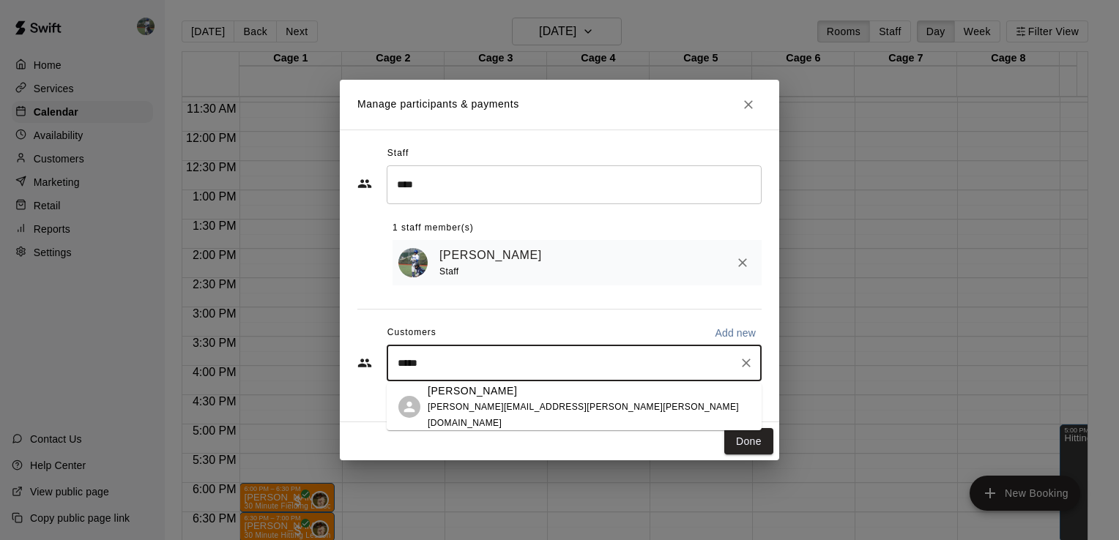
click at [495, 410] on span "[PERSON_NAME][EMAIL_ADDRESS][PERSON_NAME][PERSON_NAME][DOMAIN_NAME]" at bounding box center [583, 415] width 311 height 26
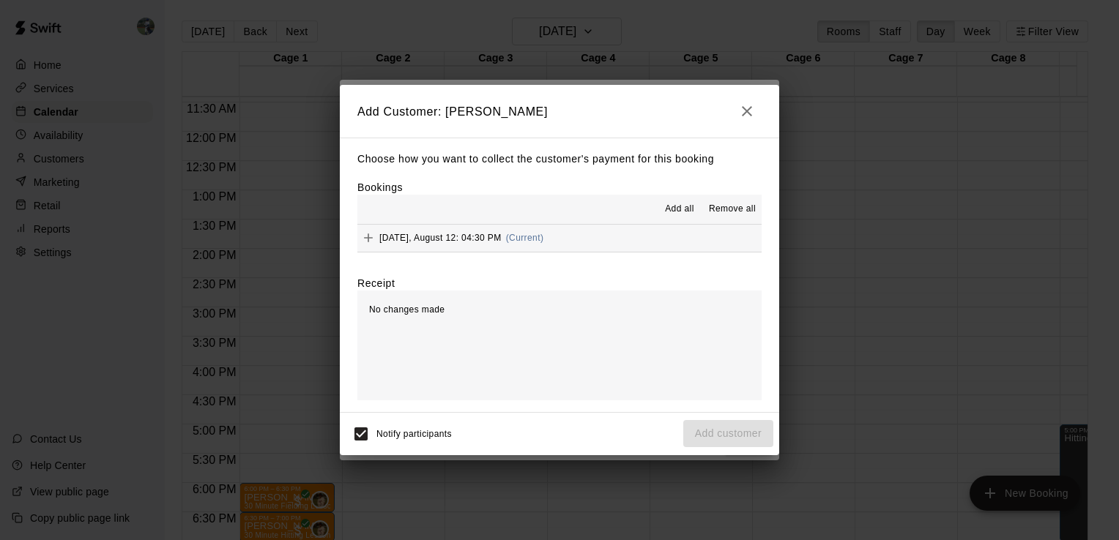
click at [404, 231] on div "[DATE], August 12: 04:30 PM (Current)" at bounding box center [450, 238] width 186 height 22
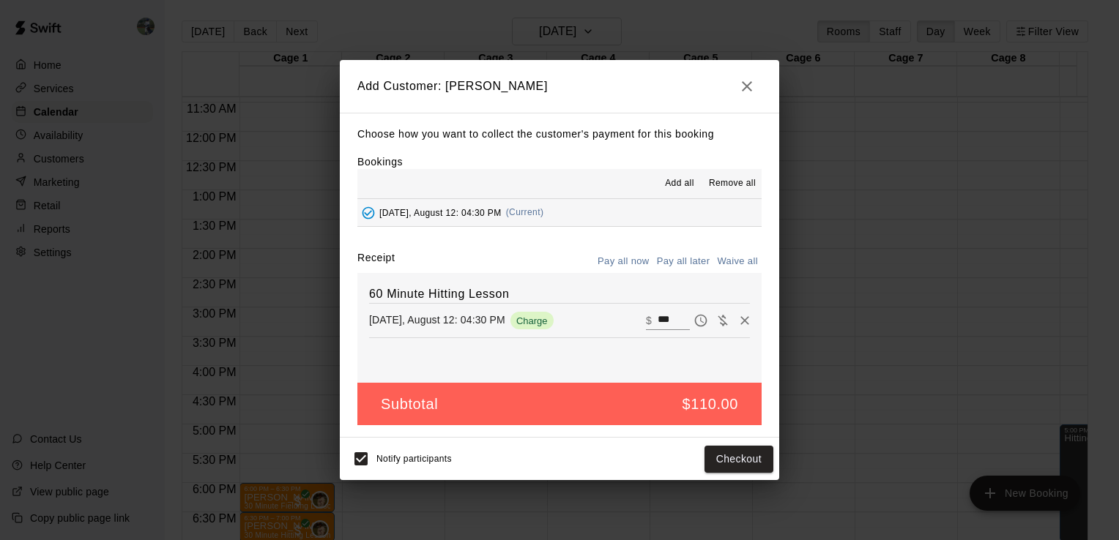
click at [671, 255] on button "Pay all later" at bounding box center [683, 261] width 61 height 23
click at [729, 456] on button "Add customer" at bounding box center [728, 459] width 90 height 27
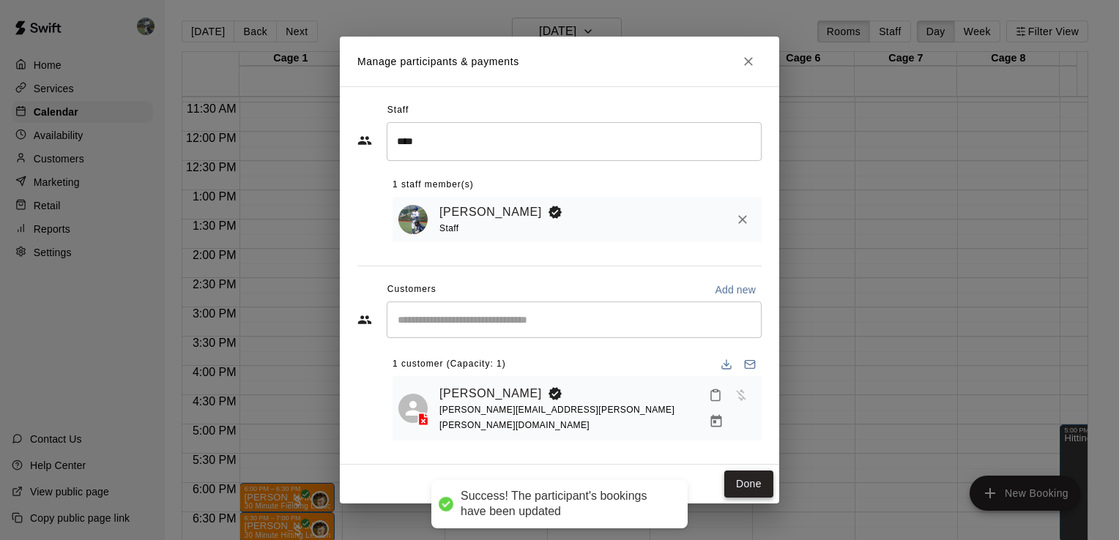
click at [750, 480] on button "Done" at bounding box center [748, 484] width 49 height 27
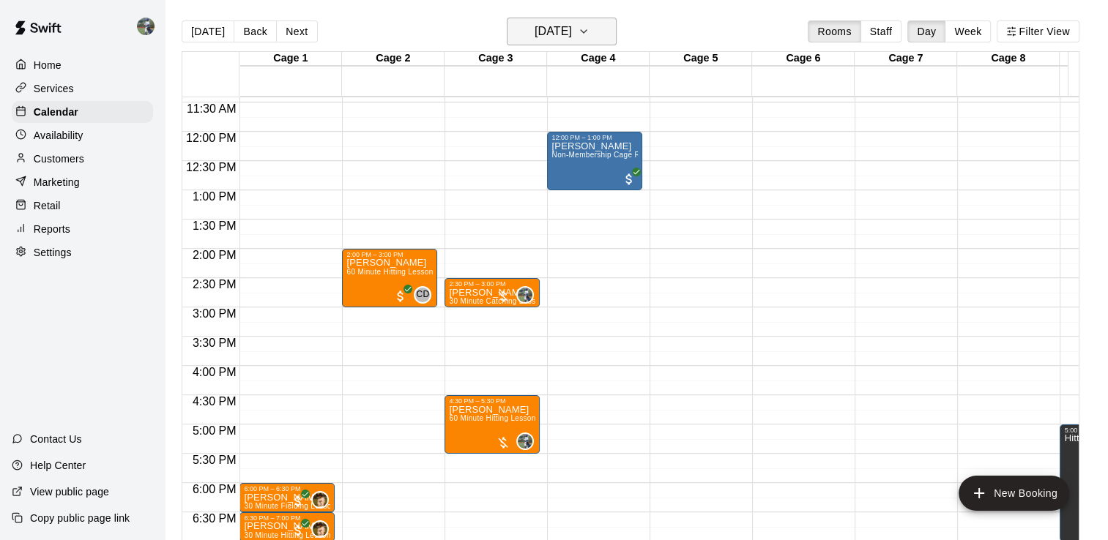
click at [572, 32] on h6 "[DATE]" at bounding box center [553, 31] width 37 height 21
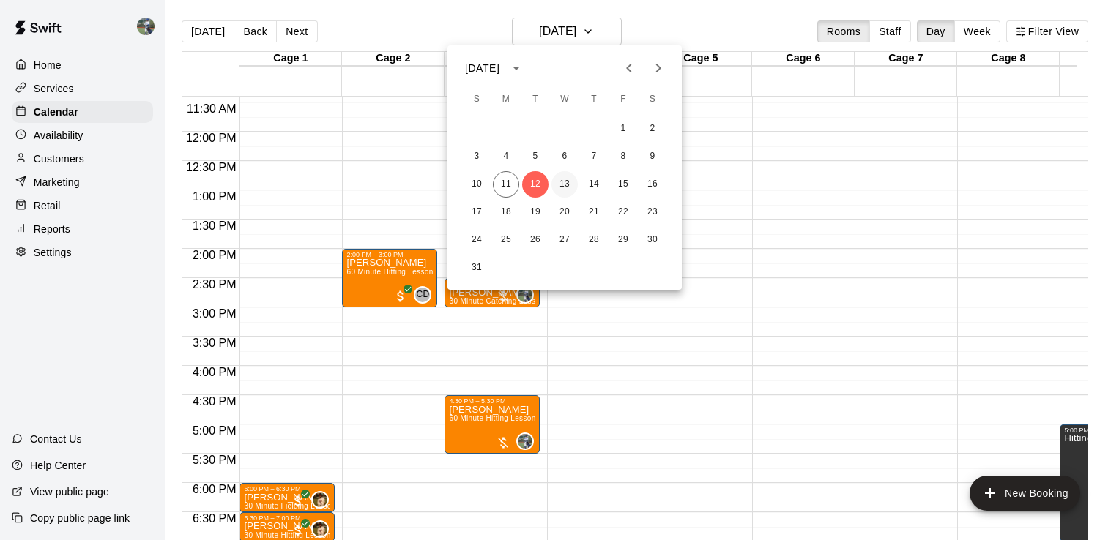
click at [563, 180] on button "13" at bounding box center [564, 184] width 26 height 26
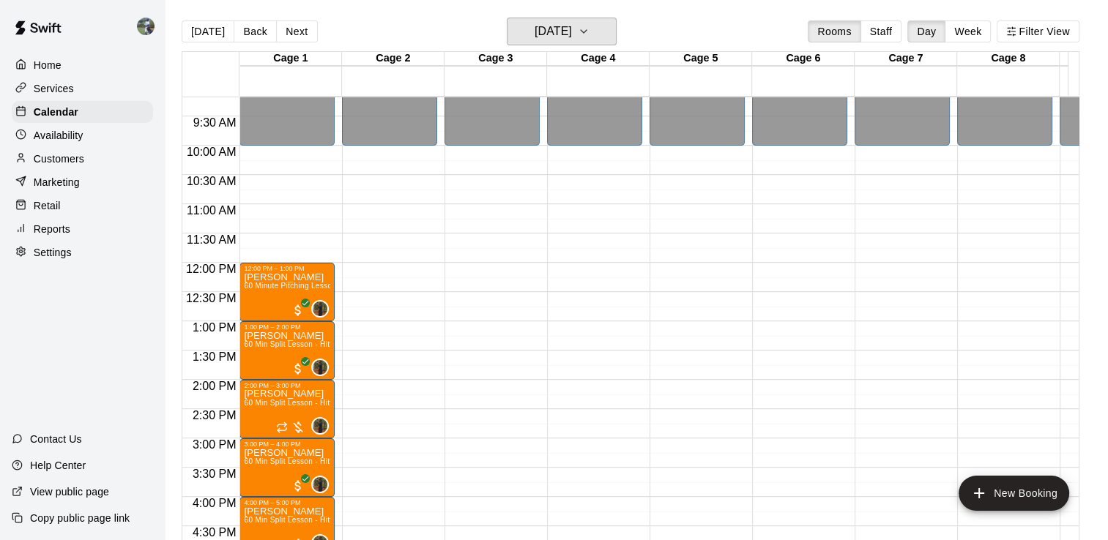
scroll to position [569, 0]
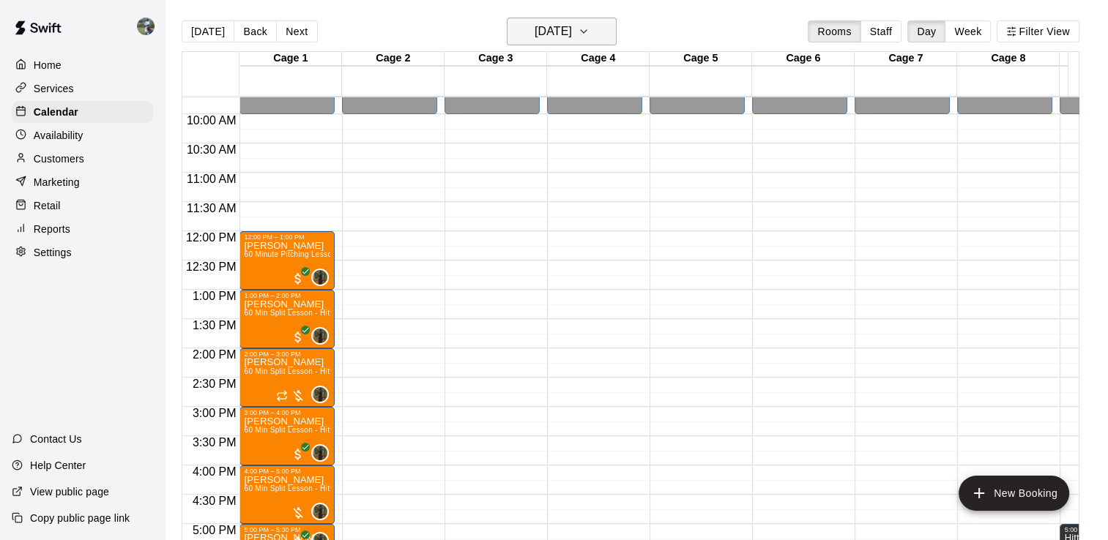
click at [572, 28] on h6 "[DATE]" at bounding box center [553, 31] width 37 height 21
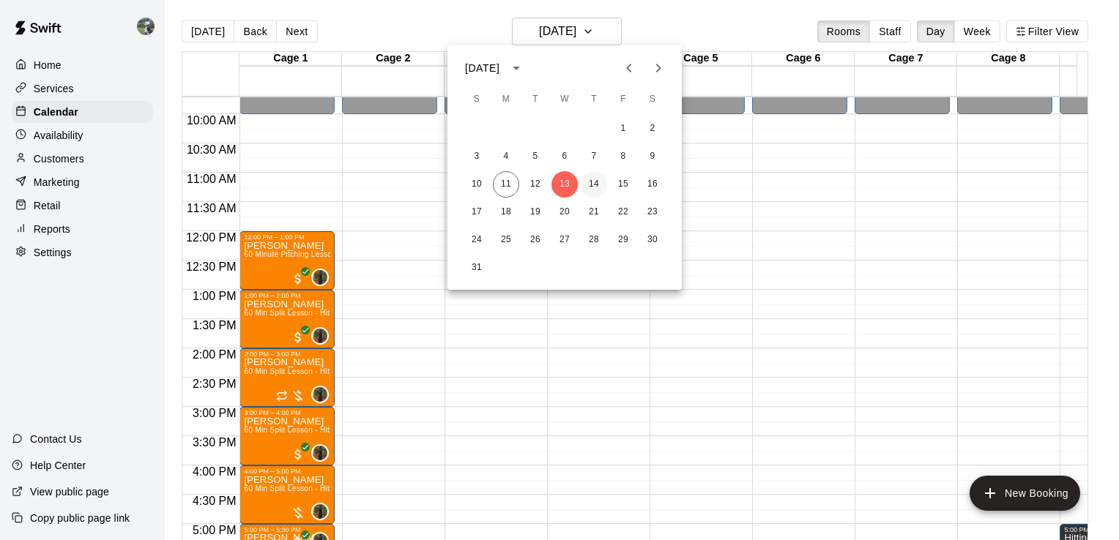
click at [598, 184] on button "14" at bounding box center [594, 184] width 26 height 26
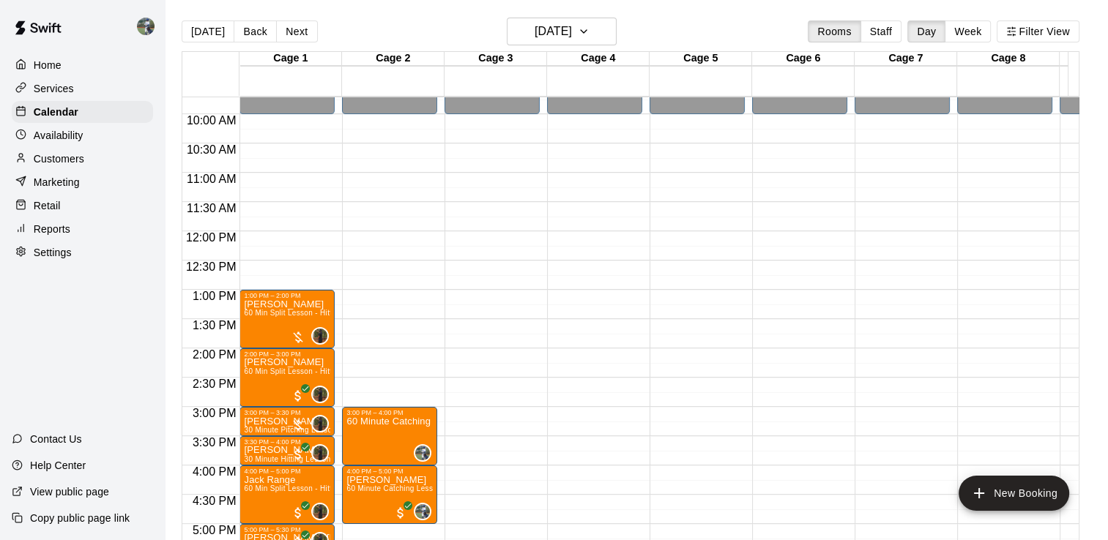
click at [377, 382] on div "12:00 AM – 10:00 AM Closed 3:00 PM – 4:00 PM 60 Minute Catching Lesson 0 4:00 P…" at bounding box center [389, 231] width 95 height 1406
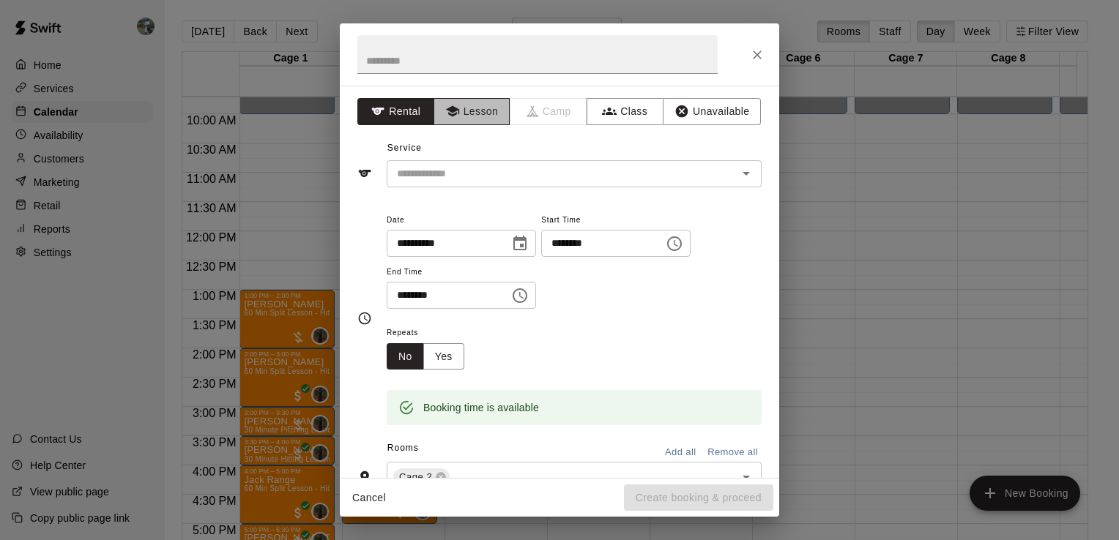
click at [464, 105] on button "Lesson" at bounding box center [472, 111] width 77 height 27
click at [515, 179] on input "text" at bounding box center [552, 174] width 323 height 18
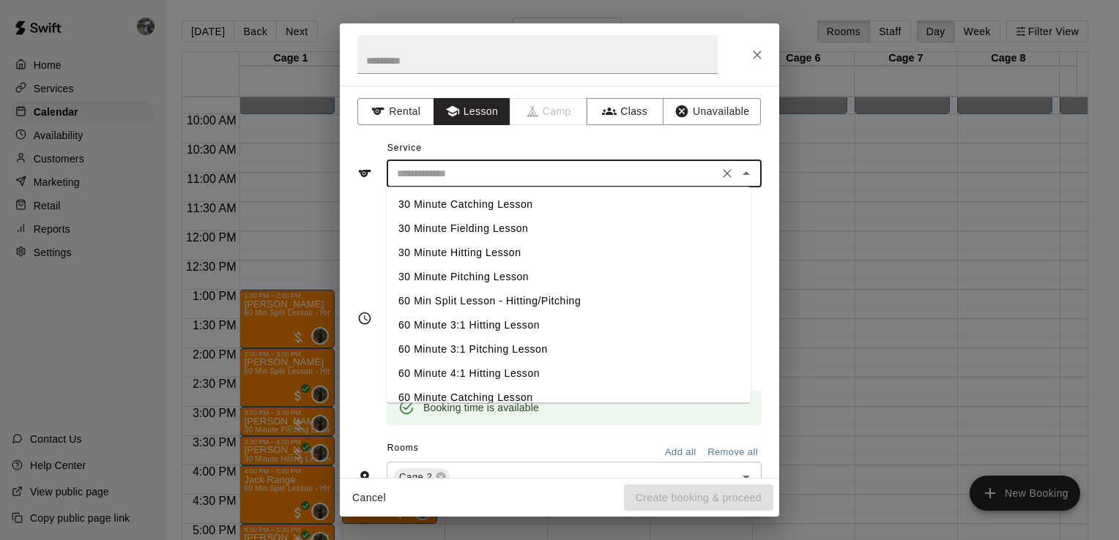
click at [483, 207] on li "30 Minute Catching Lesson" at bounding box center [569, 205] width 364 height 24
type input "**********"
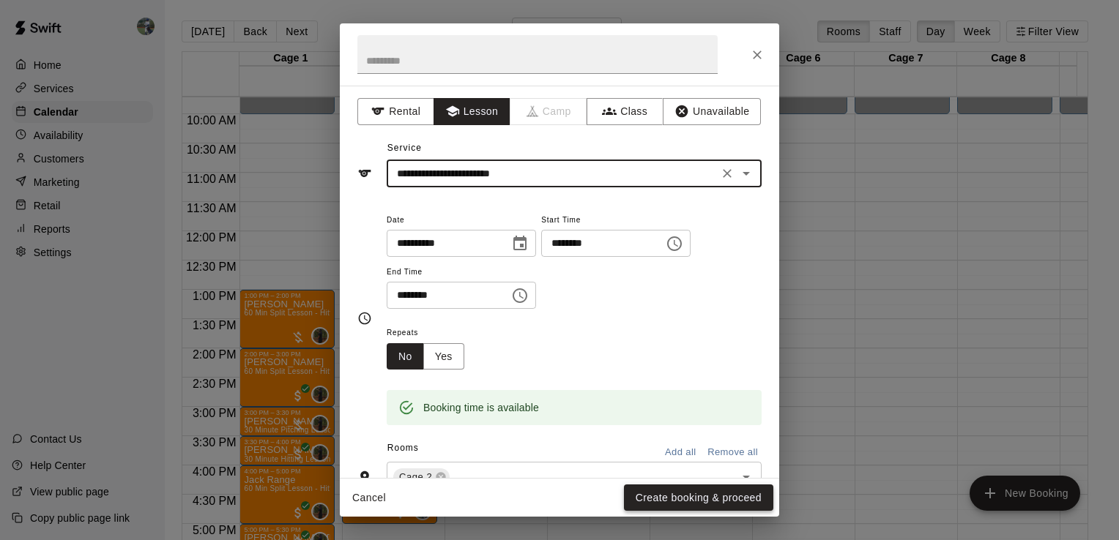
click at [691, 502] on button "Create booking & proceed" at bounding box center [698, 498] width 149 height 27
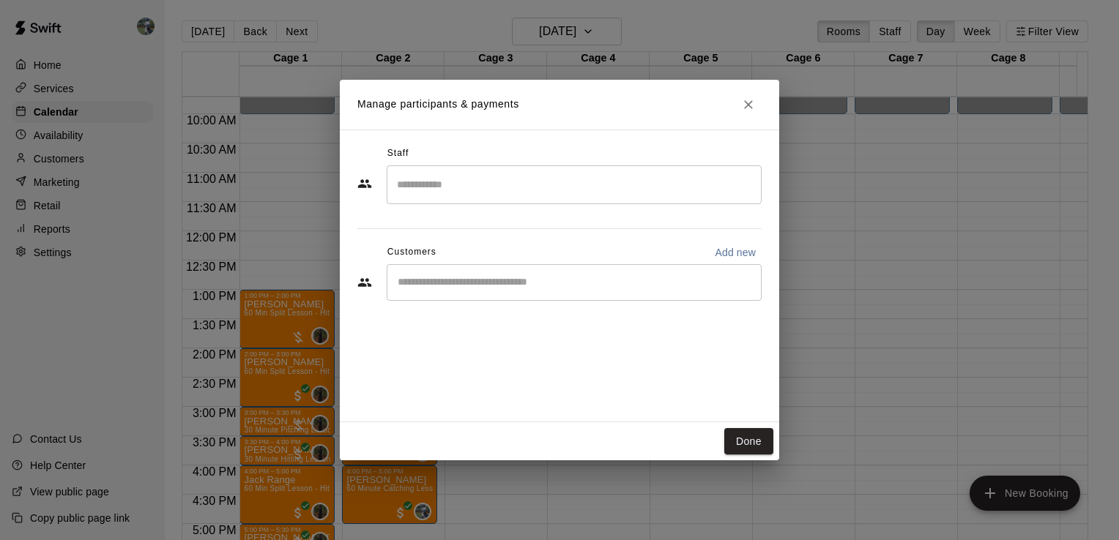
click at [434, 192] on input "Search staff" at bounding box center [574, 185] width 362 height 26
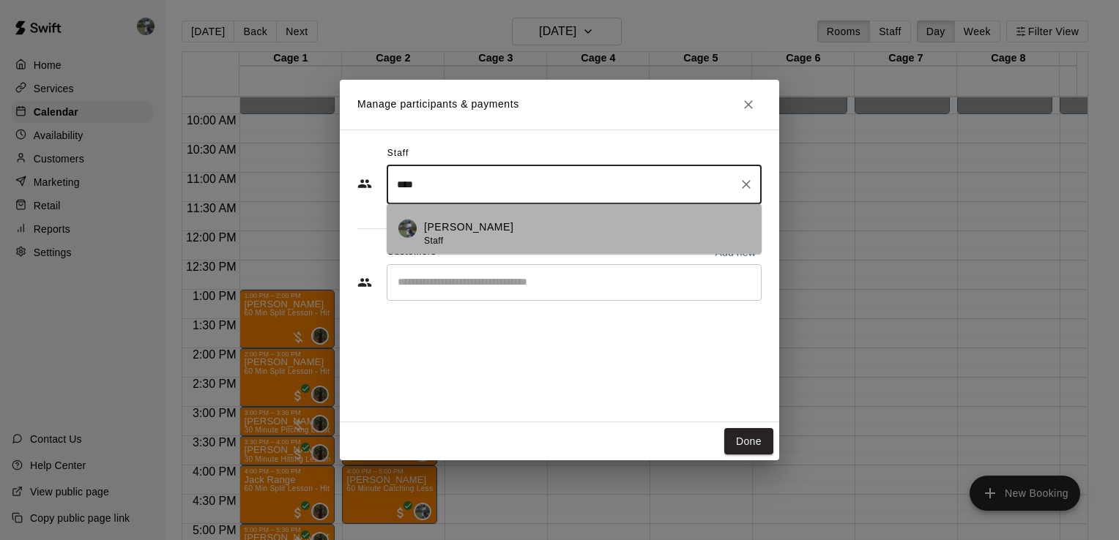
click at [450, 228] on p "[PERSON_NAME]" at bounding box center [468, 227] width 89 height 15
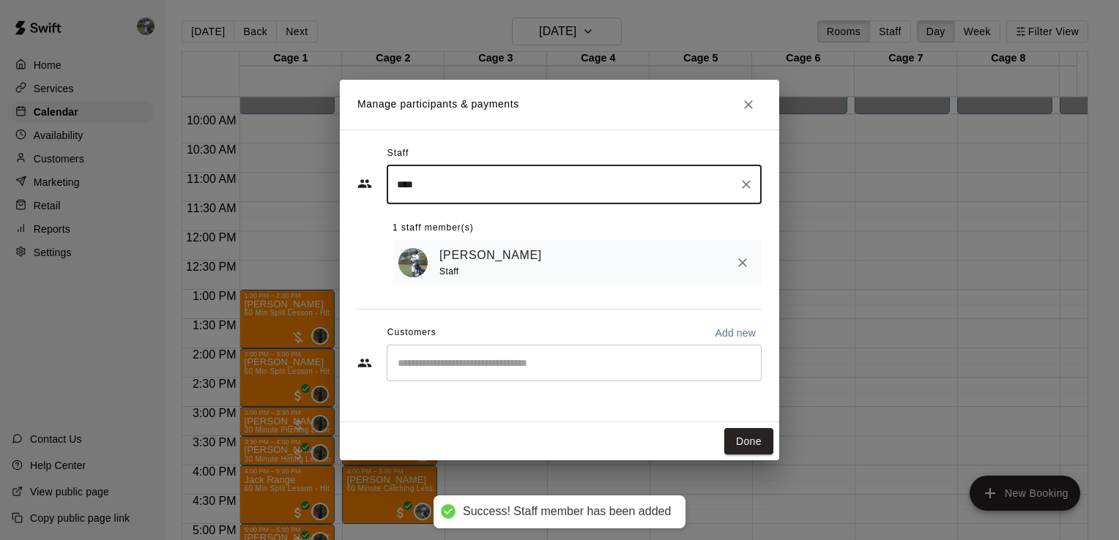
type input "****"
click at [524, 365] on input "Start typing to search customers..." at bounding box center [574, 363] width 362 height 15
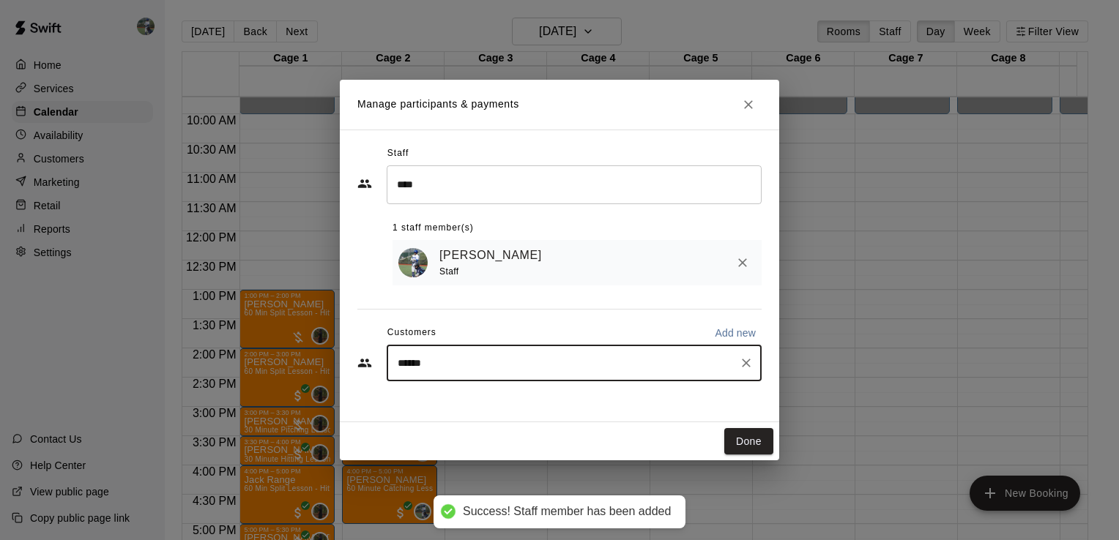
type input "******"
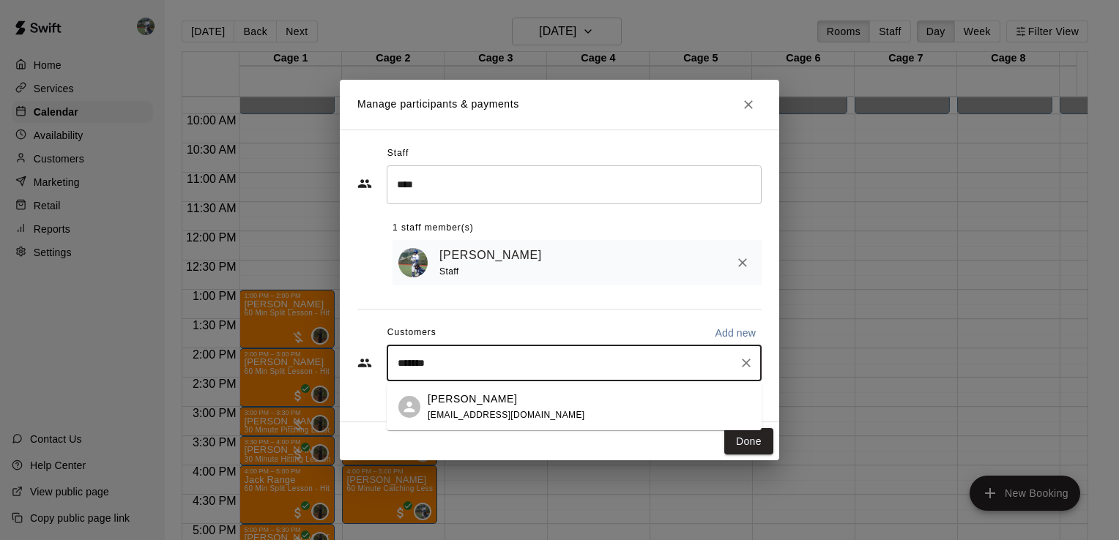
click at [444, 410] on span "[EMAIL_ADDRESS][DOMAIN_NAME]" at bounding box center [506, 415] width 157 height 10
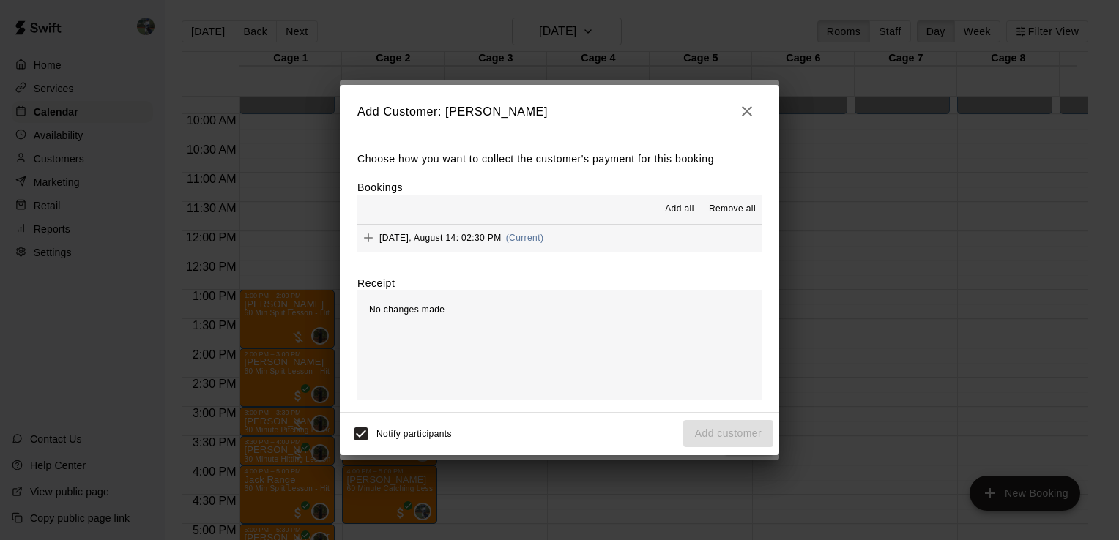
click at [543, 247] on div "[DATE], August 14: 02:30 PM (Current)" at bounding box center [450, 238] width 186 height 22
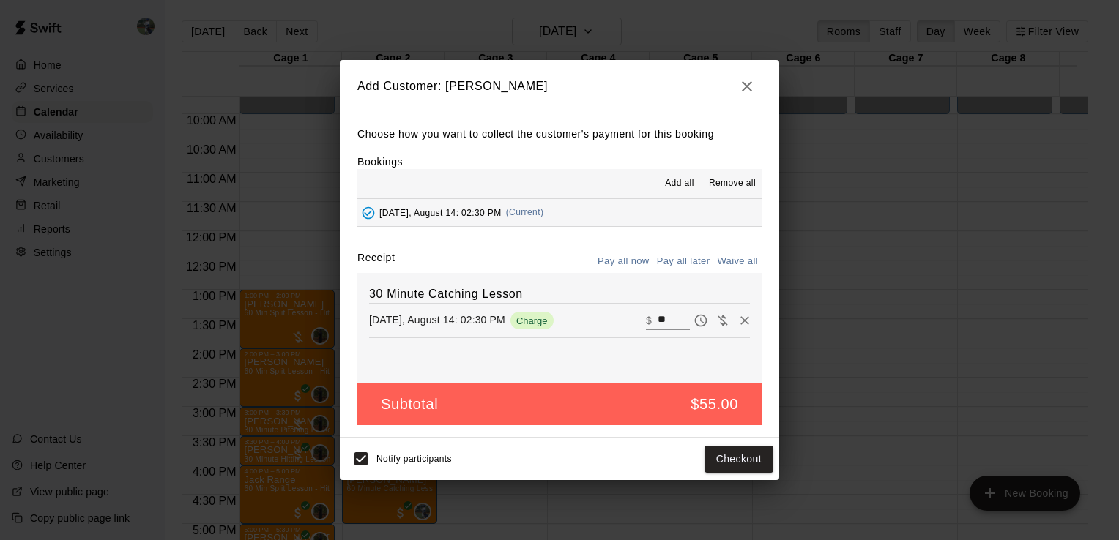
click at [668, 259] on button "Pay all later" at bounding box center [683, 261] width 61 height 23
click at [733, 454] on button "Add customer" at bounding box center [728, 459] width 90 height 27
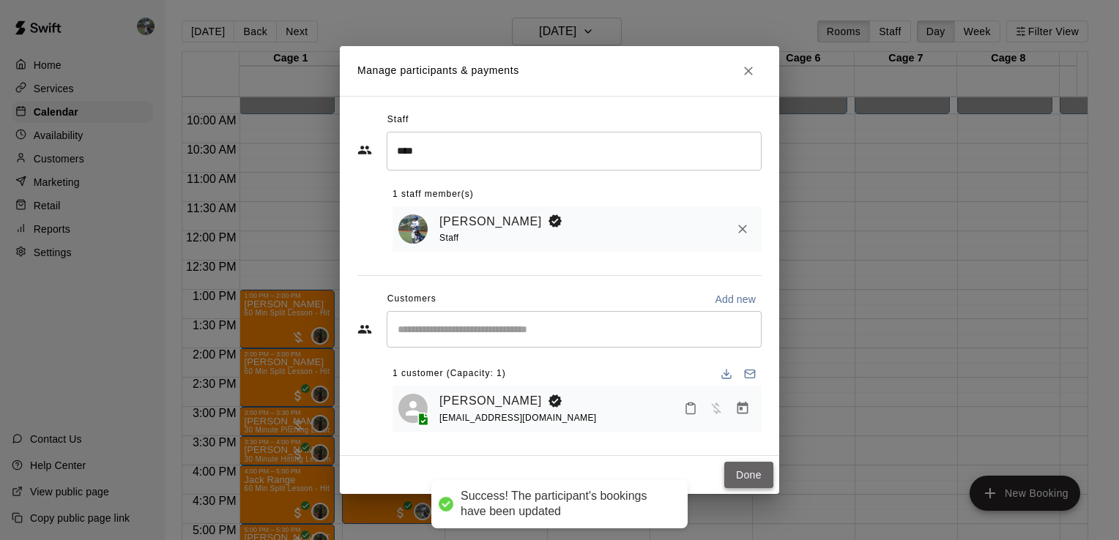
click at [753, 474] on button "Done" at bounding box center [748, 475] width 49 height 27
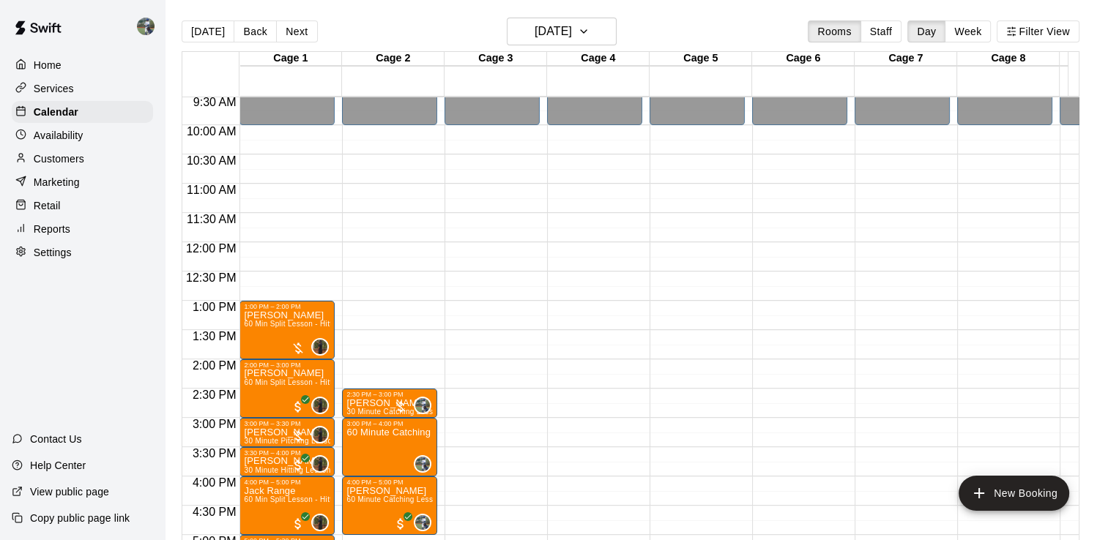
scroll to position [555, 0]
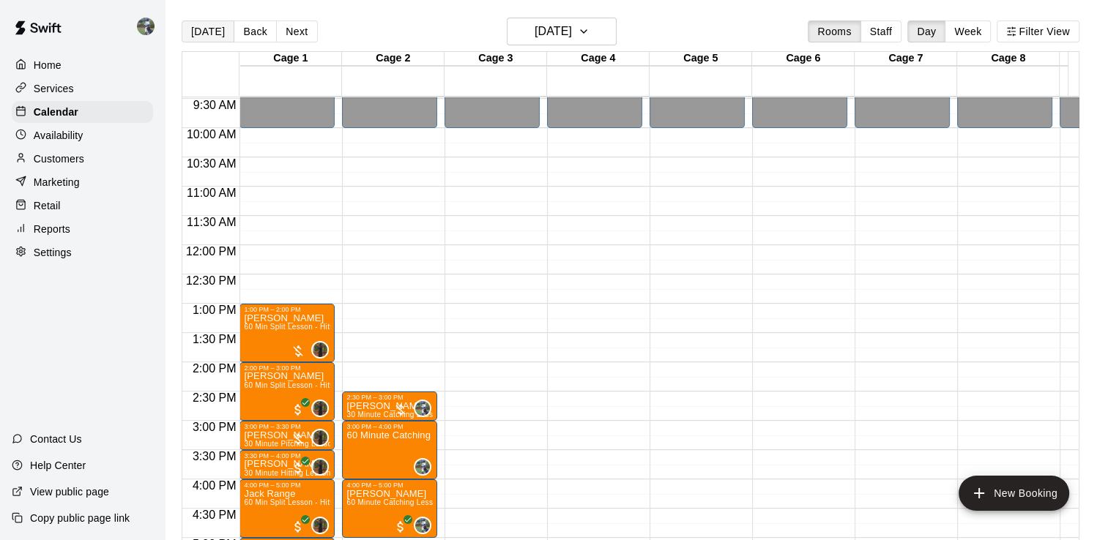
click at [197, 31] on button "[DATE]" at bounding box center [208, 32] width 53 height 22
